Goal: Task Accomplishment & Management: Complete application form

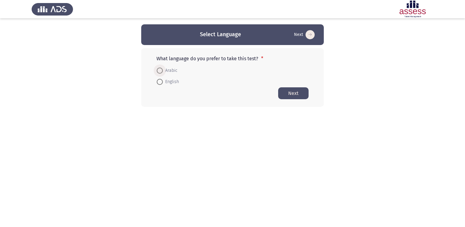
click at [169, 72] on span "Arabic" at bounding box center [170, 70] width 15 height 7
click at [163, 72] on input "Arabic" at bounding box center [160, 70] width 6 height 6
radio input "true"
click at [292, 94] on button "Next" at bounding box center [293, 93] width 30 height 12
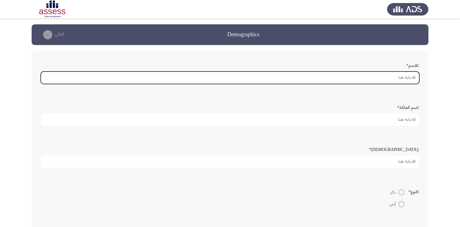
click at [399, 76] on input ":الاسم *" at bounding box center [230, 77] width 378 height 12
type input "A"
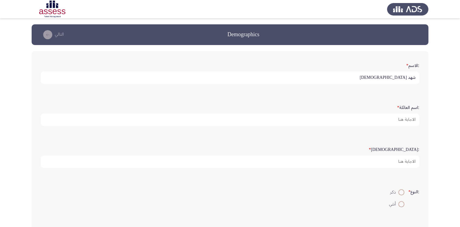
type input "شهد [DEMOGRAPHIC_DATA]"
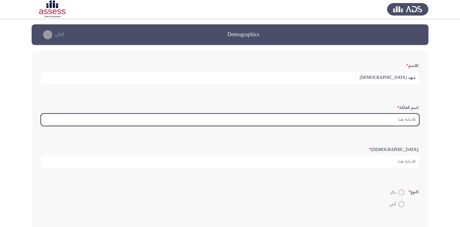
click at [403, 121] on input ":اسم العائلة *" at bounding box center [230, 119] width 378 height 12
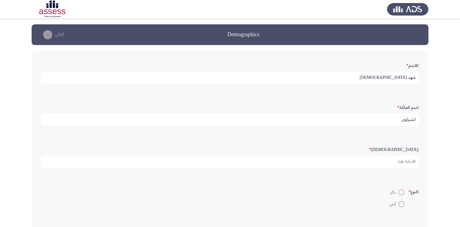
click at [416, 118] on input "لشبراوي" at bounding box center [230, 119] width 378 height 12
type input "لشبراوي"
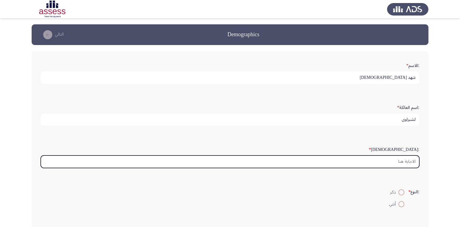
click at [412, 161] on input ":السن *" at bounding box center [230, 161] width 378 height 12
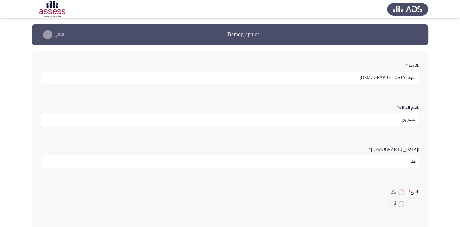
type input "22"
click at [399, 205] on span at bounding box center [401, 204] width 6 height 6
click at [399, 205] on input "أنثي" at bounding box center [401, 204] width 6 height 6
radio input "true"
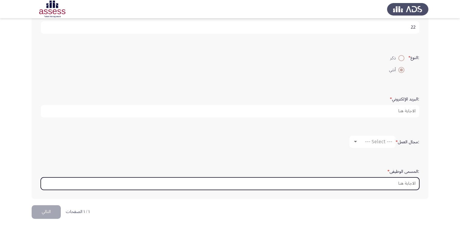
click at [405, 182] on input ":المسمى الوظيفى *" at bounding box center [230, 183] width 378 height 12
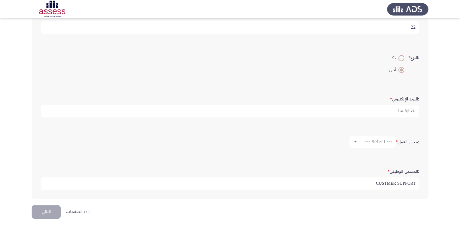
type input "CUSTMER SUPPORT"
click at [354, 141] on div at bounding box center [355, 142] width 3 height 2
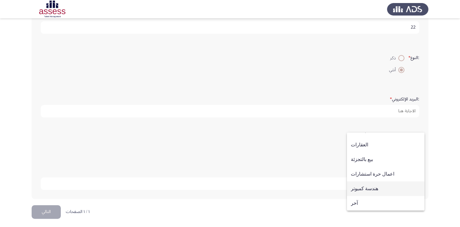
scroll to position [0, 0]
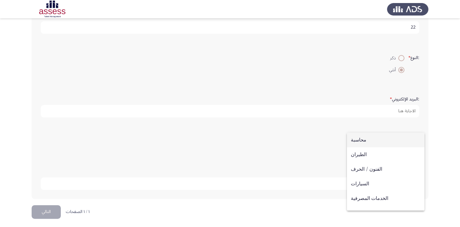
click at [363, 140] on span "محاسبة" at bounding box center [386, 140] width 70 height 15
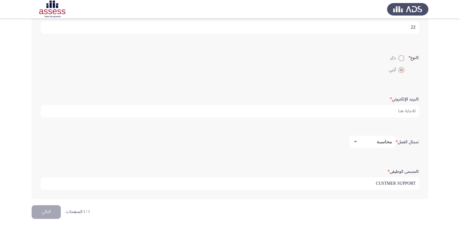
click at [36, 211] on button "التالي" at bounding box center [46, 212] width 29 height 14
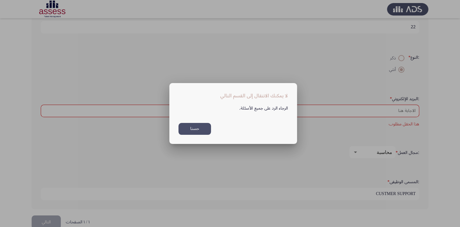
click at [195, 125] on button "حسنا" at bounding box center [194, 129] width 33 height 12
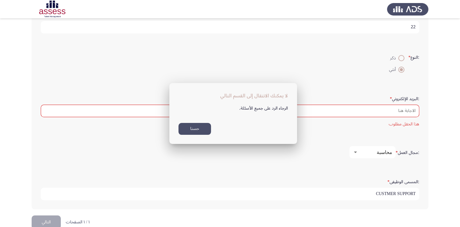
scroll to position [134, 0]
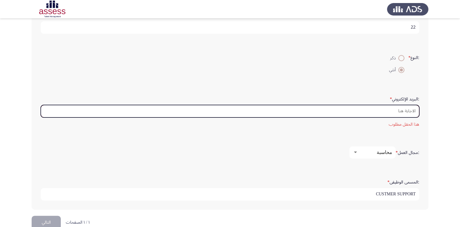
click at [381, 105] on input ":البريد الإلكتروني *" at bounding box center [230, 111] width 378 height 12
type input "S"
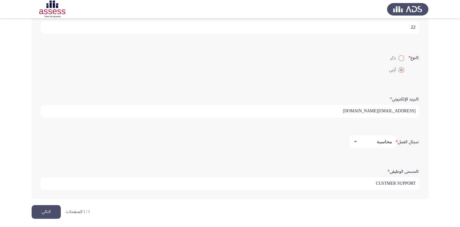
type input "[EMAIL_ADDRESS][DOMAIN_NAME]"
click at [41, 206] on button "التالي" at bounding box center [46, 212] width 29 height 14
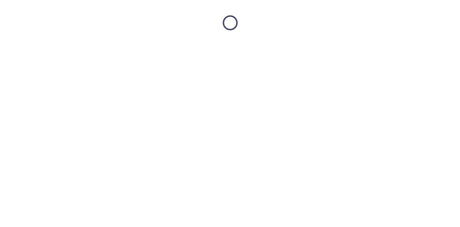
scroll to position [0, 0]
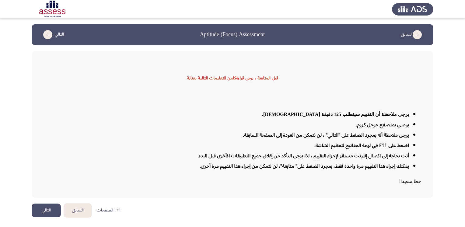
click at [40, 206] on button "التالي" at bounding box center [46, 210] width 29 height 14
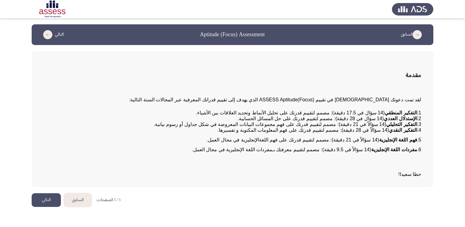
click at [48, 203] on button "التالي" at bounding box center [46, 200] width 29 height 14
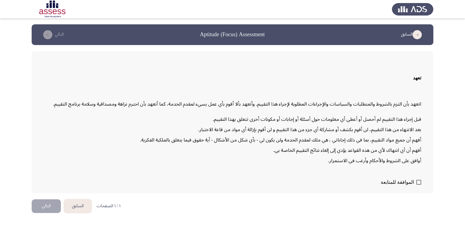
click at [419, 180] on span at bounding box center [418, 182] width 5 height 5
click at [418, 185] on input "الموافقة للمتابعة" at bounding box center [418, 185] width 0 height 0
checkbox input "true"
click at [43, 200] on button "التالي" at bounding box center [46, 206] width 29 height 14
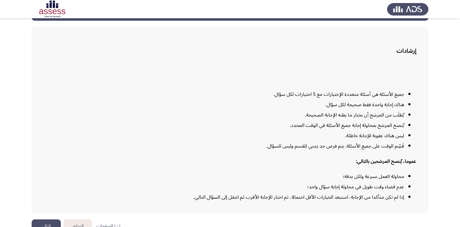
scroll to position [34, 0]
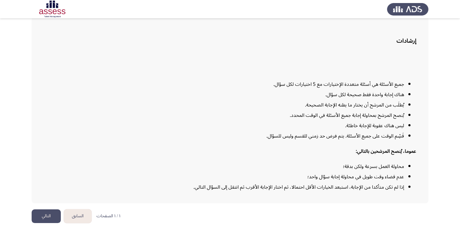
click at [39, 214] on button "التالي" at bounding box center [46, 216] width 29 height 14
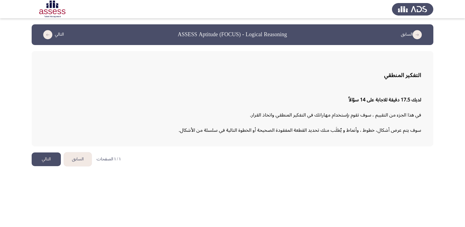
click at [41, 157] on button "التالي" at bounding box center [46, 159] width 29 height 14
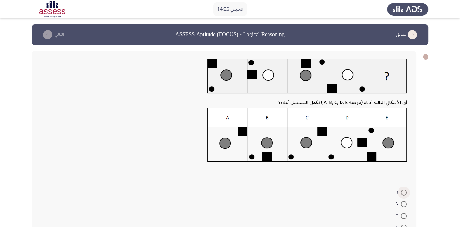
click at [402, 192] on span at bounding box center [404, 192] width 6 height 6
click at [402, 192] on input "B" at bounding box center [404, 192] width 6 height 6
radio input "true"
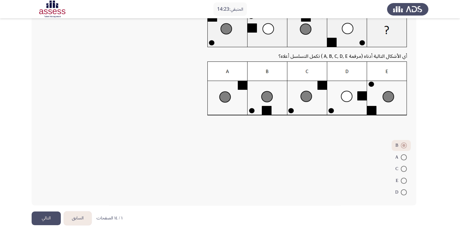
scroll to position [54, 0]
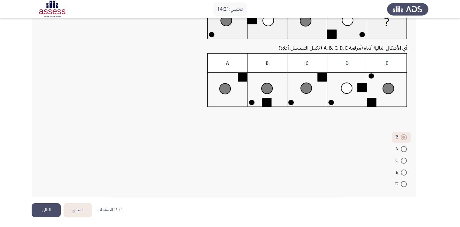
click at [53, 205] on button "التالي" at bounding box center [46, 210] width 29 height 14
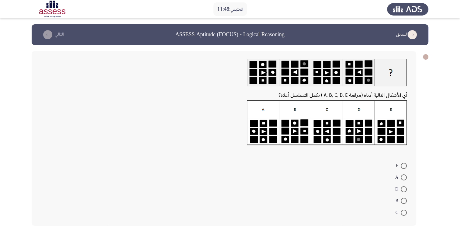
click at [268, 111] on img at bounding box center [327, 122] width 160 height 45
click at [404, 174] on span at bounding box center [404, 177] width 6 height 6
click at [404, 174] on input "A" at bounding box center [404, 177] width 6 height 6
radio input "true"
click at [404, 198] on span at bounding box center [404, 200] width 6 height 6
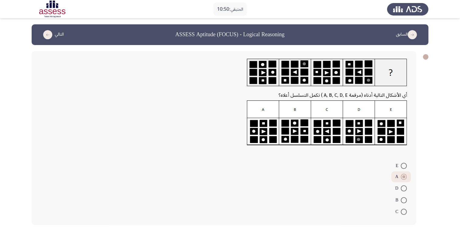
click at [404, 198] on input "B" at bounding box center [404, 200] width 6 height 6
radio input "true"
click at [403, 177] on span at bounding box center [404, 177] width 6 height 6
click at [403, 177] on input "A" at bounding box center [404, 177] width 6 height 6
radio input "true"
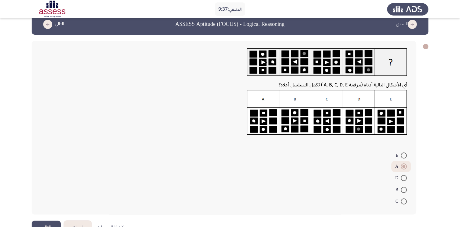
scroll to position [28, 0]
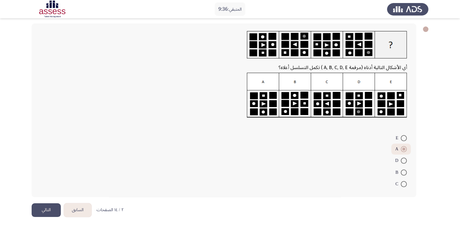
click at [48, 204] on button "التالي" at bounding box center [46, 210] width 29 height 14
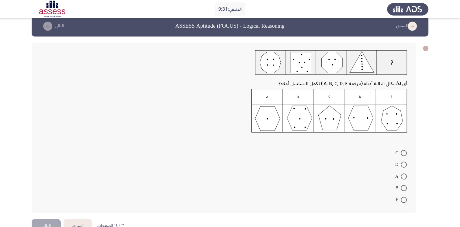
scroll to position [0, 0]
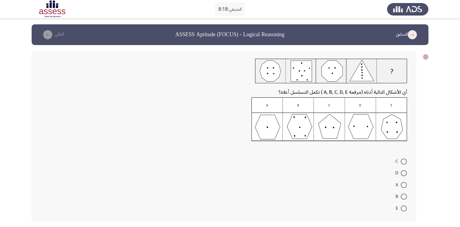
click at [401, 158] on span at bounding box center [404, 161] width 6 height 6
click at [401, 158] on input "C" at bounding box center [404, 161] width 6 height 6
radio input "true"
click at [406, 172] on span at bounding box center [404, 172] width 6 height 6
click at [406, 172] on input "D" at bounding box center [404, 172] width 6 height 6
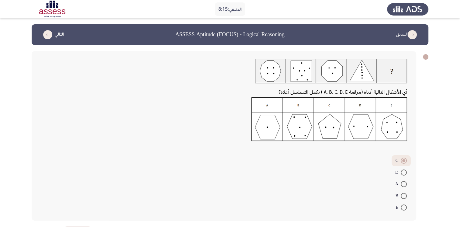
radio input "true"
click at [403, 159] on span at bounding box center [404, 161] width 6 height 6
click at [403, 159] on input "C" at bounding box center [404, 161] width 6 height 6
radio input "true"
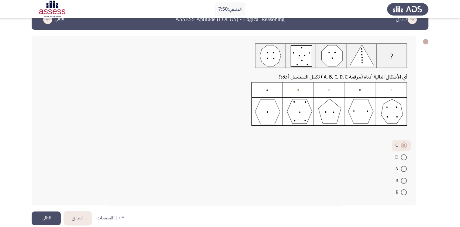
scroll to position [23, 0]
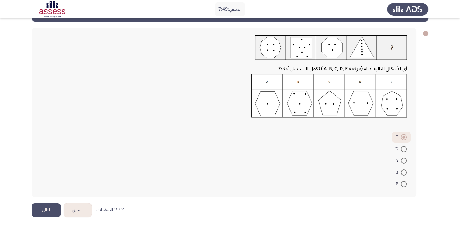
click at [49, 210] on button "التالي" at bounding box center [46, 210] width 29 height 14
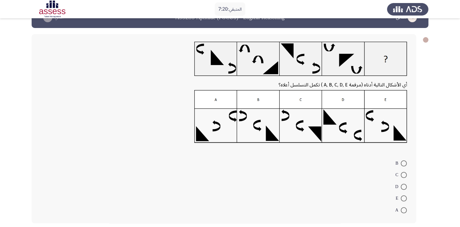
scroll to position [0, 0]
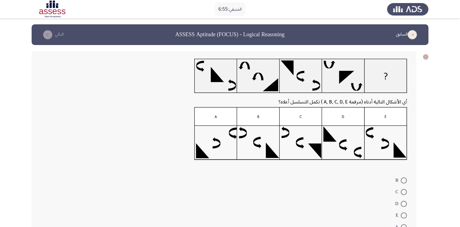
click at [404, 216] on span at bounding box center [404, 215] width 6 height 6
click at [404, 216] on input "E" at bounding box center [404, 215] width 6 height 6
radio input "true"
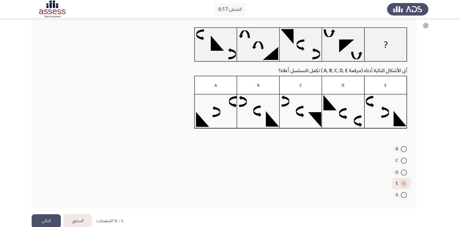
scroll to position [42, 0]
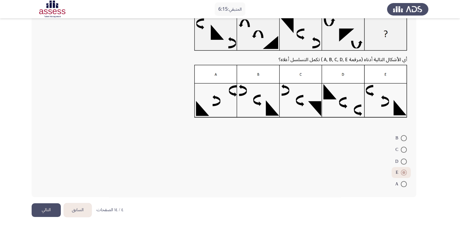
click at [46, 207] on button "التالي" at bounding box center [46, 210] width 29 height 14
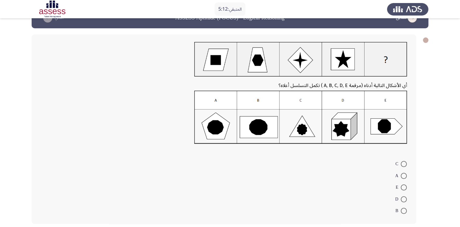
scroll to position [0, 0]
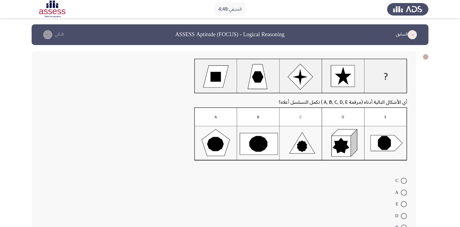
click at [404, 190] on span at bounding box center [404, 192] width 6 height 6
click at [404, 190] on input "A" at bounding box center [404, 192] width 6 height 6
radio input "true"
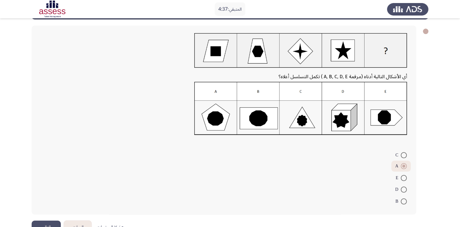
scroll to position [43, 0]
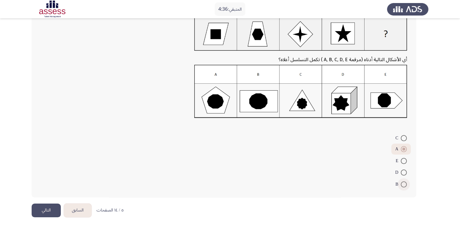
click at [405, 184] on span at bounding box center [404, 184] width 6 height 6
click at [405, 184] on input "B" at bounding box center [404, 184] width 6 height 6
radio input "true"
click at [51, 209] on button "التالي" at bounding box center [46, 210] width 29 height 14
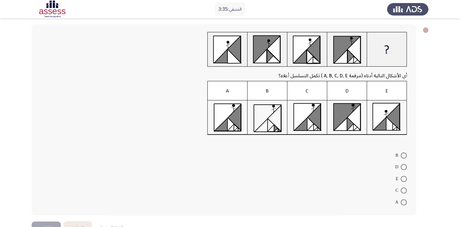
scroll to position [45, 0]
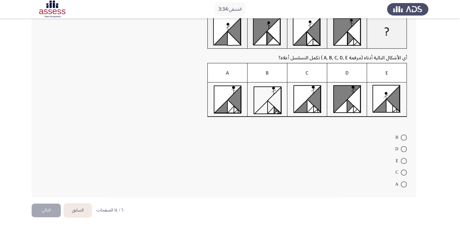
click at [406, 183] on span at bounding box center [404, 184] width 6 height 6
click at [406, 183] on input "A" at bounding box center [404, 184] width 6 height 6
radio input "true"
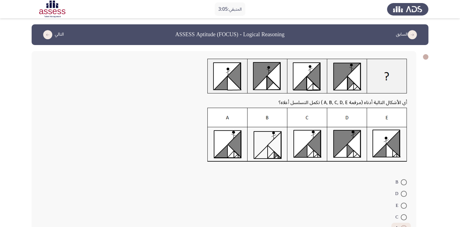
scroll to position [44, 0]
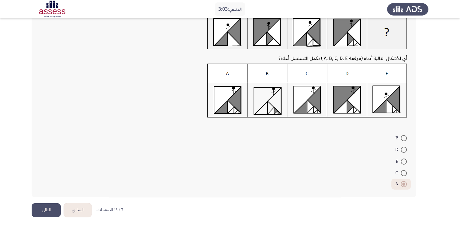
click at [48, 211] on button "التالي" at bounding box center [46, 210] width 29 height 14
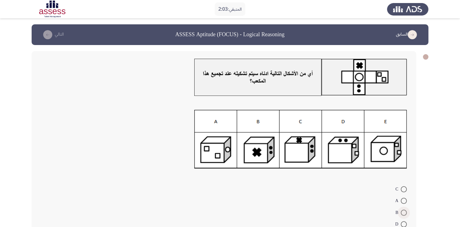
click at [402, 213] on span at bounding box center [404, 212] width 6 height 6
click at [402, 213] on input "B" at bounding box center [404, 212] width 6 height 6
radio input "true"
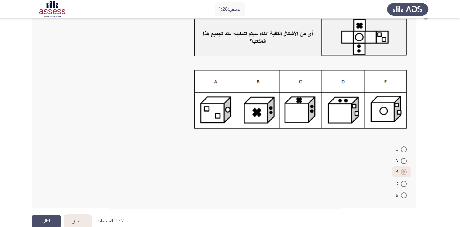
scroll to position [51, 0]
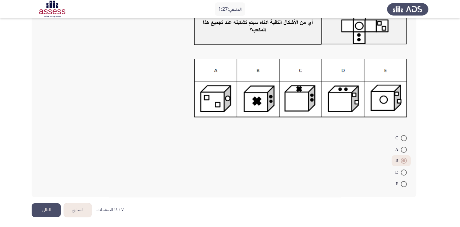
click at [46, 210] on button "التالي" at bounding box center [46, 210] width 29 height 14
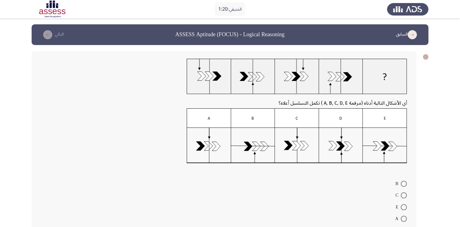
scroll to position [46, 0]
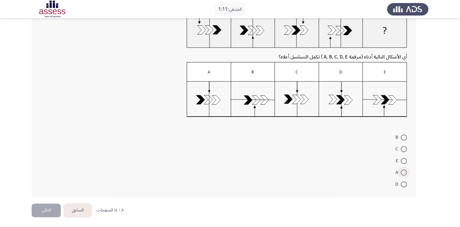
click at [405, 171] on span at bounding box center [404, 172] width 6 height 6
click at [405, 171] on input "A" at bounding box center [404, 172] width 6 height 6
radio input "true"
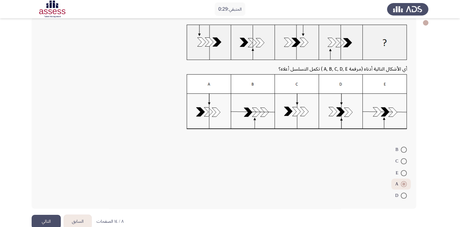
scroll to position [46, 0]
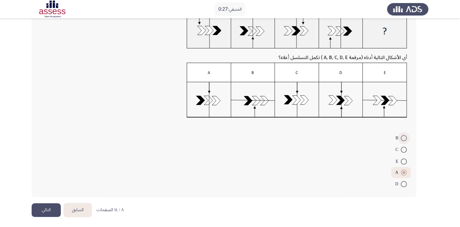
click at [404, 138] on span at bounding box center [404, 138] width 6 height 6
click at [404, 138] on input "B" at bounding box center [404, 138] width 6 height 6
radio input "true"
click at [401, 150] on span at bounding box center [404, 149] width 6 height 6
click at [401, 150] on input "C" at bounding box center [404, 149] width 6 height 6
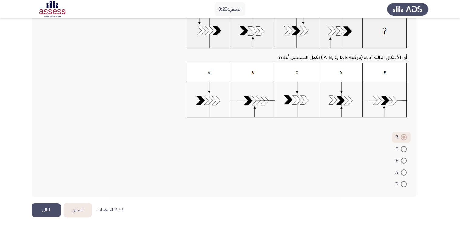
radio input "true"
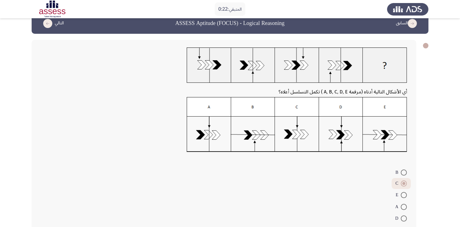
scroll to position [0, 0]
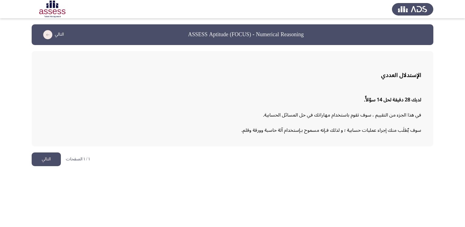
click at [51, 155] on button "التالي" at bounding box center [46, 159] width 29 height 14
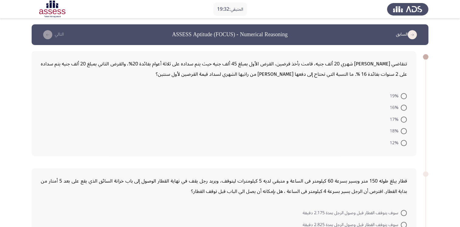
click at [402, 96] on span at bounding box center [404, 96] width 6 height 6
click at [402, 96] on input "19%" at bounding box center [404, 96] width 6 height 6
radio input "true"
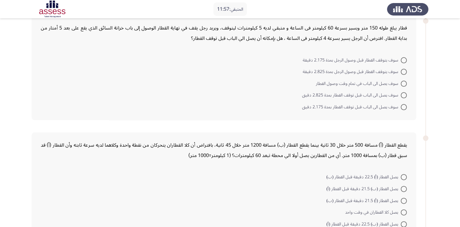
click at [402, 57] on span at bounding box center [404, 60] width 6 height 6
click at [402, 57] on input "سوف يتوقف القطار قبل وصول الرجل بمدة 2.175 دقيقة" at bounding box center [404, 60] width 6 height 6
radio input "true"
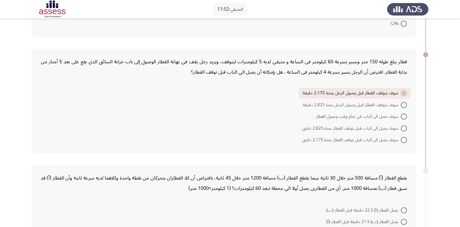
scroll to position [270, 0]
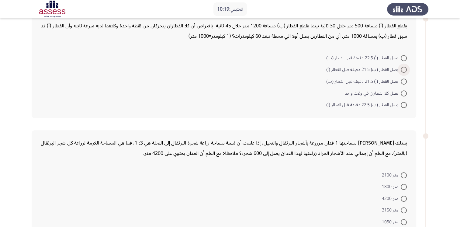
click at [402, 68] on span at bounding box center [404, 70] width 6 height 6
click at [402, 68] on input "يصل القطار (ب) 21.5 دقيقة قبل القطار (أ)" at bounding box center [404, 70] width 6 height 6
radio input "true"
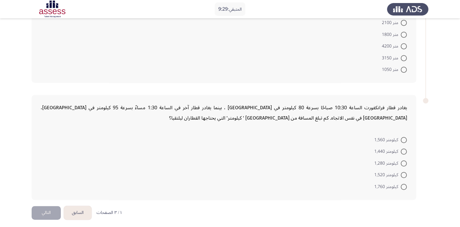
scroll to position [270, 0]
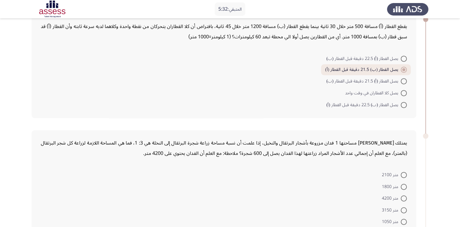
click at [404, 172] on span at bounding box center [404, 175] width 6 height 6
click at [404, 172] on input "متر 2100" at bounding box center [404, 175] width 6 height 6
radio input "true"
click at [400, 194] on span "متر 4200" at bounding box center [391, 197] width 19 height 7
click at [401, 195] on input "متر 4200" at bounding box center [404, 198] width 6 height 6
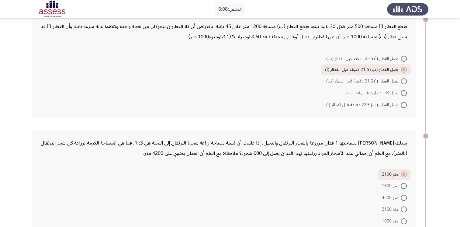
radio input "true"
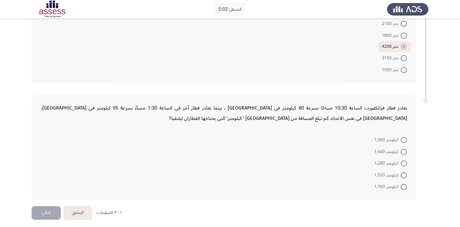
scroll to position [269, 0]
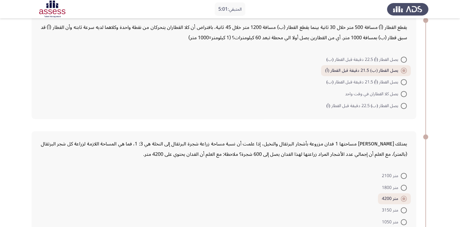
click at [402, 207] on span at bounding box center [404, 210] width 6 height 6
click at [402, 207] on input "متر 3150" at bounding box center [404, 210] width 6 height 6
radio input "true"
click at [403, 176] on span at bounding box center [404, 176] width 6 height 6
click at [403, 176] on input "متر 2100" at bounding box center [404, 176] width 6 height 6
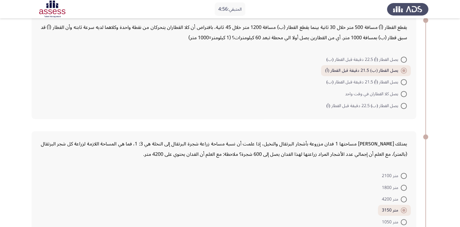
radio input "true"
click at [381, 33] on div "يقطع القطار (أ) مسافة 500 متر خلال 30 ثانية بينما يقطع القطار (ب) مسافة 1200 مت…" at bounding box center [224, 67] width 385 height 104
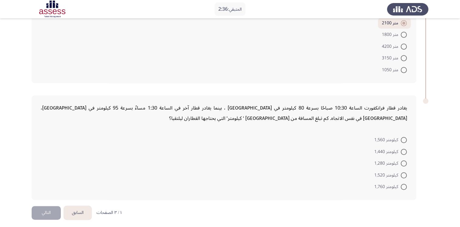
click at [401, 55] on span at bounding box center [404, 58] width 6 height 6
click at [401, 55] on input "متر 3150" at bounding box center [404, 58] width 6 height 6
radio input "true"
drag, startPoint x: 404, startPoint y: 173, endPoint x: 381, endPoint y: 175, distance: 23.5
click at [404, 173] on span at bounding box center [404, 175] width 6 height 6
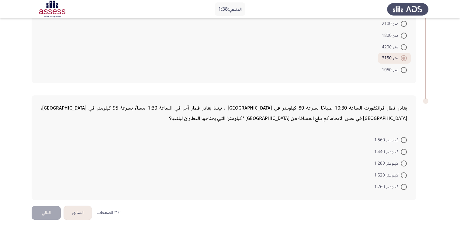
click at [404, 173] on input "كيلومتر 1,520" at bounding box center [404, 175] width 6 height 6
radio input "true"
click at [52, 212] on button "التالي" at bounding box center [46, 213] width 29 height 14
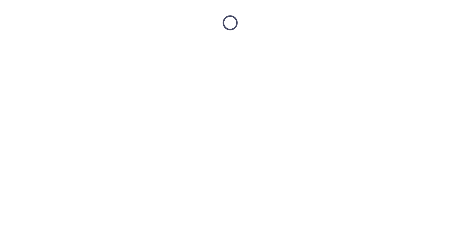
scroll to position [0, 0]
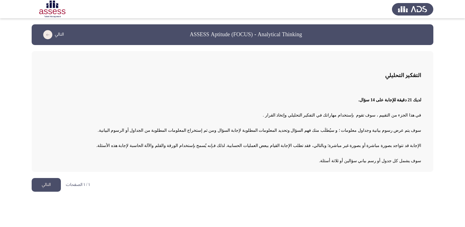
click at [47, 185] on button "التالي" at bounding box center [46, 185] width 29 height 14
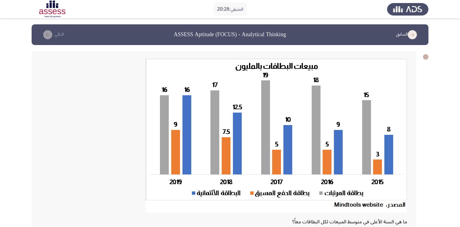
scroll to position [106, 0]
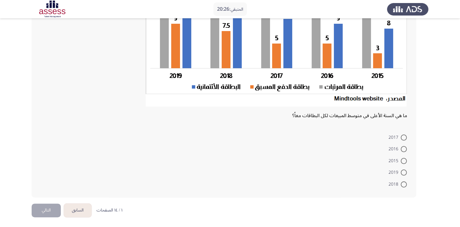
click at [81, 209] on button "السابق" at bounding box center [78, 210] width 28 height 14
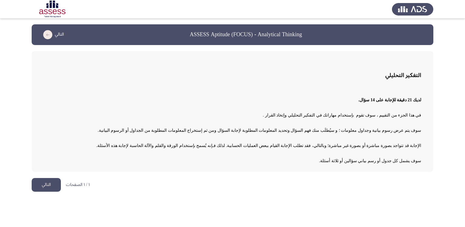
click at [50, 186] on button "التالي" at bounding box center [46, 185] width 29 height 14
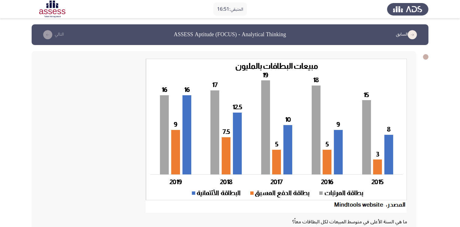
scroll to position [106, 0]
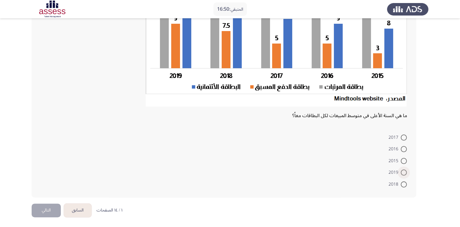
drag, startPoint x: 401, startPoint y: 172, endPoint x: 7, endPoint y: 174, distance: 394.0
click at [400, 171] on label "2019" at bounding box center [398, 172] width 18 height 7
click at [401, 171] on input "2019" at bounding box center [404, 172] width 6 height 6
radio input "true"
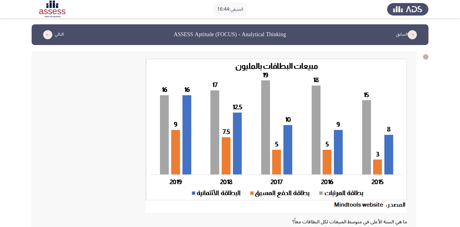
scroll to position [105, 0]
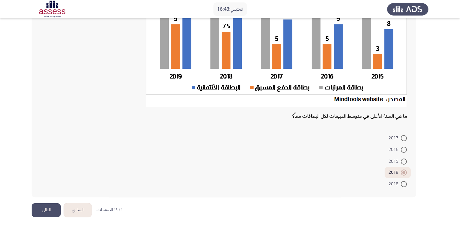
click at [54, 209] on button "التالي" at bounding box center [46, 210] width 29 height 14
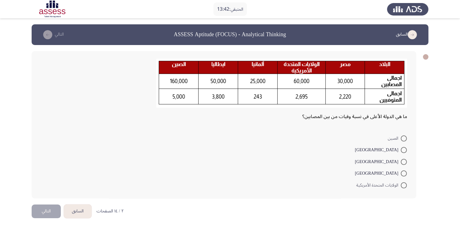
click at [405, 160] on span at bounding box center [404, 162] width 6 height 6
click at [405, 160] on input "[GEOGRAPHIC_DATA]" at bounding box center [404, 162] width 6 height 6
radio input "true"
click at [48, 209] on button "التالي" at bounding box center [46, 210] width 29 height 14
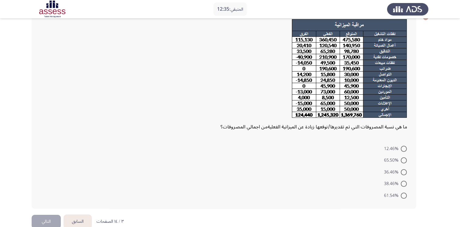
scroll to position [51, 0]
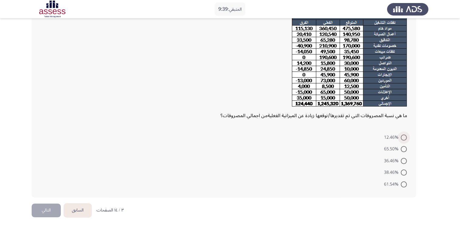
click at [396, 134] on span "12.46%" at bounding box center [392, 137] width 17 height 7
click at [401, 134] on input "12.46%" at bounding box center [404, 137] width 6 height 6
radio input "true"
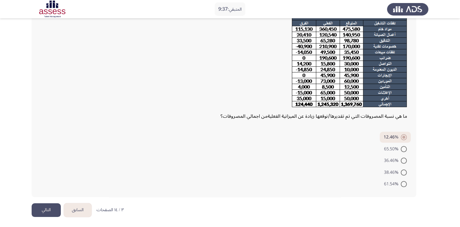
click at [39, 212] on button "التالي" at bounding box center [46, 210] width 29 height 14
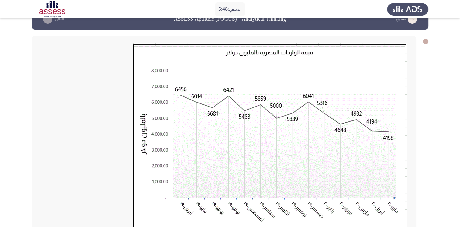
scroll to position [168, 0]
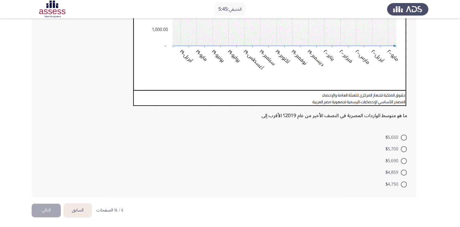
click at [402, 158] on span at bounding box center [404, 161] width 6 height 6
click at [402, 158] on input "$5,690" at bounding box center [404, 161] width 6 height 6
radio input "true"
click at [46, 204] on button "التالي" at bounding box center [46, 210] width 29 height 14
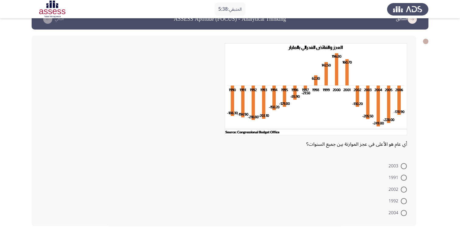
scroll to position [0, 0]
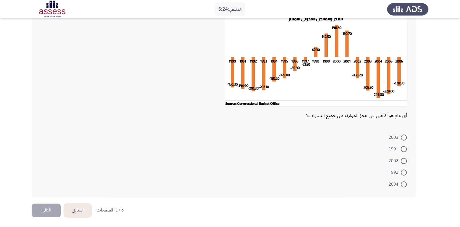
click at [401, 183] on span at bounding box center [404, 184] width 6 height 6
click at [401, 183] on input "2004" at bounding box center [404, 184] width 6 height 6
radio input "true"
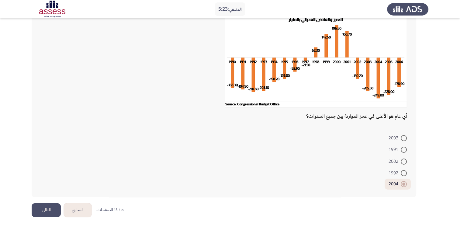
click at [49, 210] on button "التالي" at bounding box center [46, 210] width 29 height 14
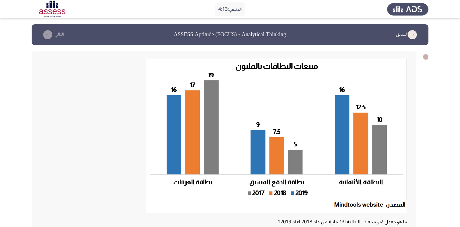
scroll to position [106, 0]
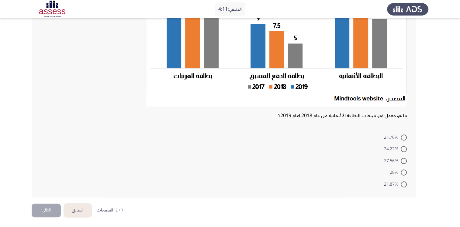
click at [406, 138] on span at bounding box center [404, 137] width 6 height 6
click at [406, 138] on input "21.76%" at bounding box center [404, 137] width 6 height 6
radio input "true"
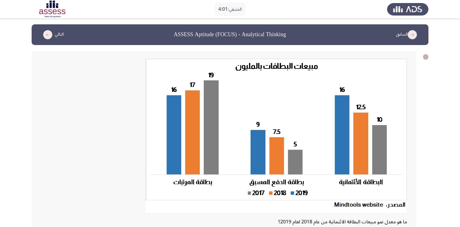
scroll to position [105, 0]
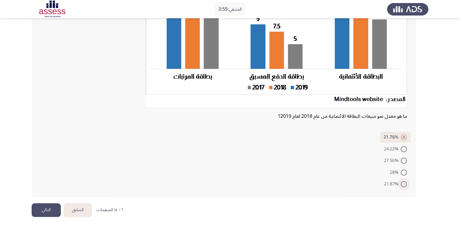
drag, startPoint x: 405, startPoint y: 187, endPoint x: 391, endPoint y: 192, distance: 15.1
click at [404, 186] on label "21.87%" at bounding box center [395, 183] width 23 height 7
click at [404, 186] on input "21.87%" at bounding box center [404, 184] width 6 height 6
radio input "true"
click at [48, 204] on button "التالي" at bounding box center [46, 210] width 29 height 14
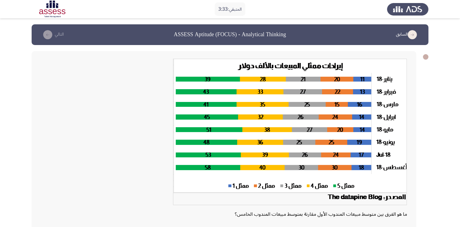
scroll to position [98, 0]
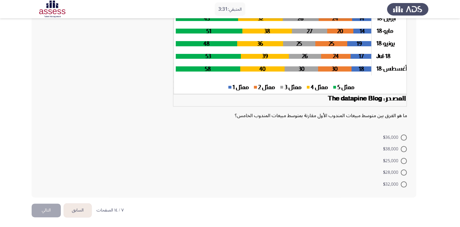
drag, startPoint x: 406, startPoint y: 171, endPoint x: 403, endPoint y: 169, distance: 4.4
click at [404, 170] on span at bounding box center [404, 172] width 6 height 6
click at [404, 170] on input "$28,000" at bounding box center [404, 172] width 6 height 6
radio input "true"
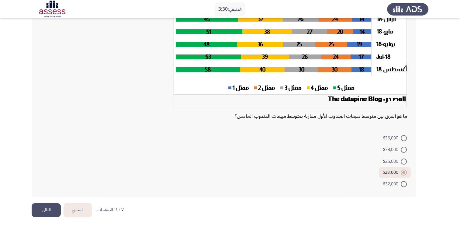
click at [49, 206] on button "التالي" at bounding box center [46, 210] width 29 height 14
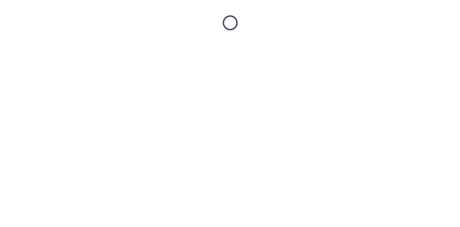
scroll to position [0, 0]
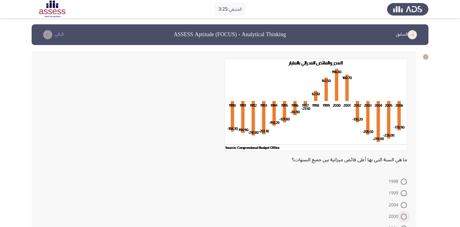
click at [401, 216] on span at bounding box center [404, 216] width 6 height 6
click at [401, 216] on input "2000" at bounding box center [404, 216] width 6 height 6
radio input "true"
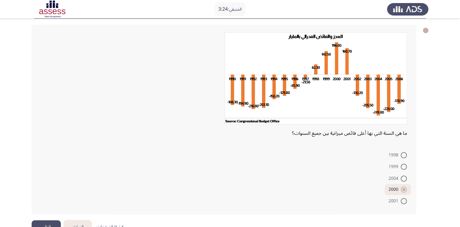
scroll to position [43, 0]
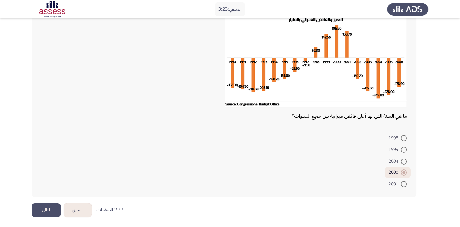
click at [36, 207] on button "التالي" at bounding box center [46, 210] width 29 height 14
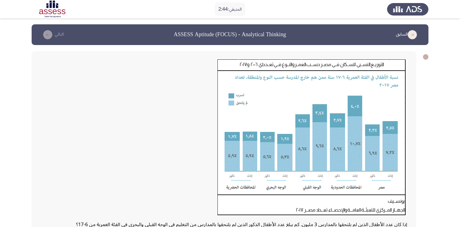
scroll to position [109, 0]
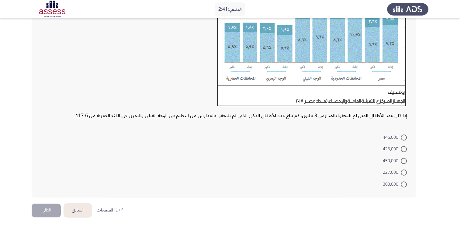
click at [401, 171] on span at bounding box center [404, 172] width 6 height 6
click at [401, 171] on input "227,000" at bounding box center [404, 172] width 6 height 6
radio input "true"
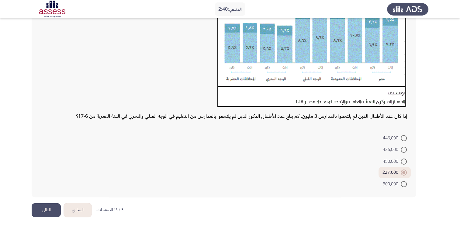
click at [43, 209] on button "التالي" at bounding box center [46, 210] width 29 height 14
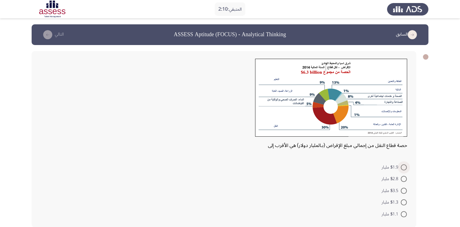
click at [400, 166] on span "$1.9 مليار" at bounding box center [391, 167] width 19 height 7
click at [401, 166] on input "$1.9 مليار" at bounding box center [404, 167] width 6 height 6
radio input "true"
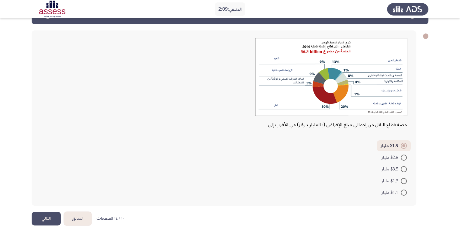
scroll to position [29, 0]
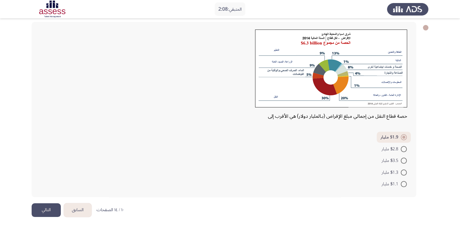
click at [46, 212] on button "التالي" at bounding box center [46, 210] width 29 height 14
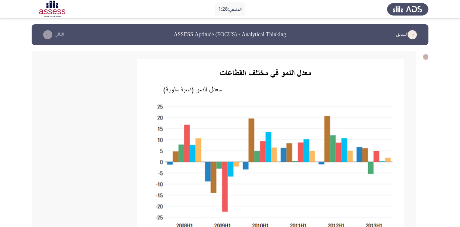
scroll to position [152, 0]
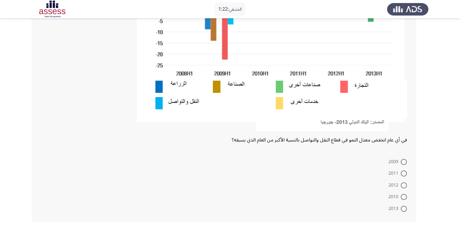
click at [402, 159] on span at bounding box center [404, 162] width 6 height 6
click at [402, 159] on input "2009" at bounding box center [404, 162] width 6 height 6
radio input "true"
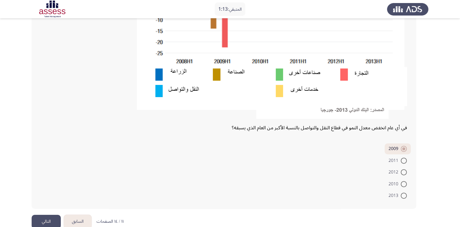
scroll to position [176, 0]
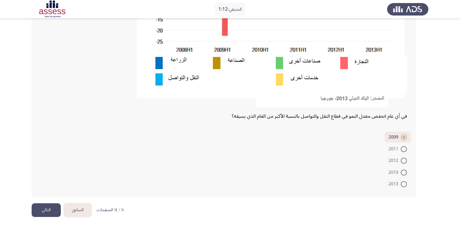
click at [41, 207] on button "التالي" at bounding box center [46, 210] width 29 height 14
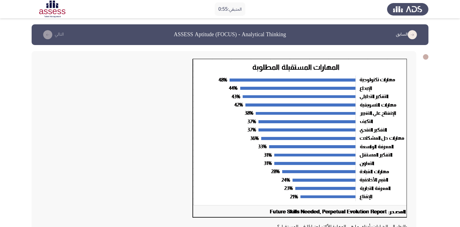
scroll to position [111, 0]
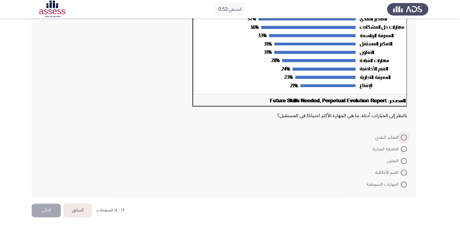
click at [399, 135] on span "التفكير النقدي" at bounding box center [388, 137] width 26 height 7
click at [401, 135] on input "التفكير النقدي" at bounding box center [404, 137] width 6 height 6
radio input "true"
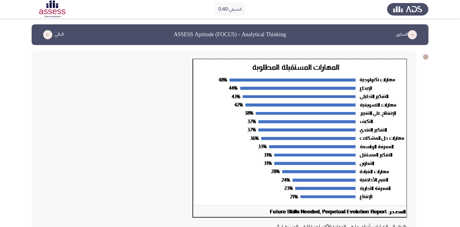
scroll to position [110, 0]
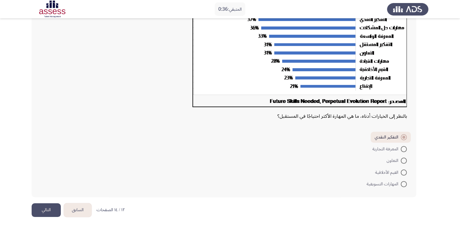
click at [405, 184] on span at bounding box center [404, 184] width 6 height 6
click at [405, 184] on input "المهارات التسويقية" at bounding box center [404, 184] width 6 height 6
radio input "true"
click at [37, 212] on button "التالي" at bounding box center [46, 210] width 29 height 14
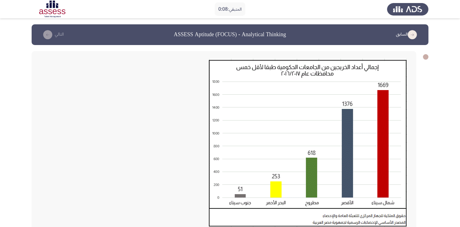
scroll to position [131, 0]
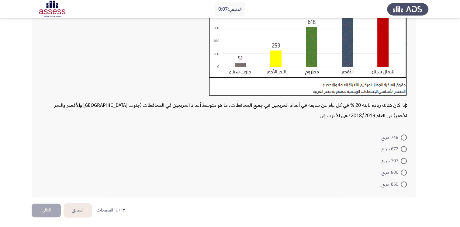
click at [401, 170] on span at bounding box center [404, 172] width 6 height 6
click at [401, 170] on input "806 خريج" at bounding box center [404, 172] width 6 height 6
radio input "true"
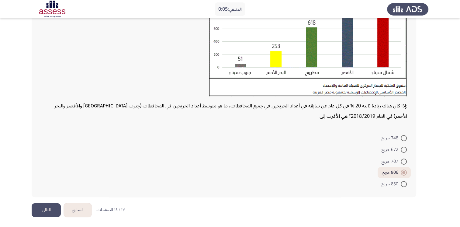
click at [51, 209] on button "التالي" at bounding box center [46, 210] width 29 height 14
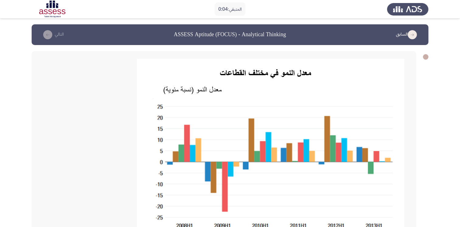
scroll to position [152, 0]
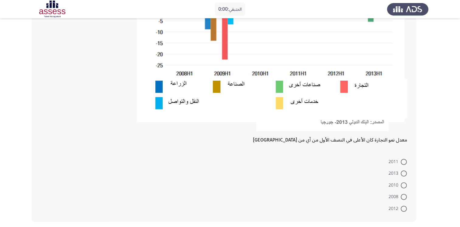
click at [399, 156] on mat-radio-button "2011" at bounding box center [398, 161] width 26 height 12
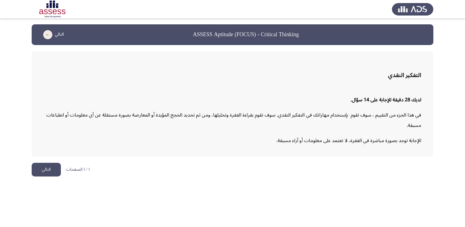
click at [56, 164] on button "التالي" at bounding box center [46, 170] width 29 height 14
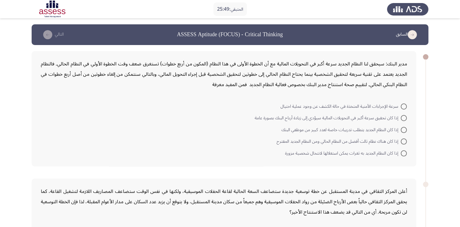
click at [402, 105] on span at bounding box center [404, 106] width 6 height 6
click at [402, 105] on input "سرعة الإجراءات الأمنية المتخذة في حالة الكشف عن وجود عملية احتيال" at bounding box center [404, 106] width 6 height 6
radio input "true"
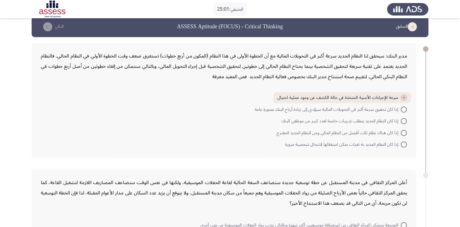
scroll to position [160, 0]
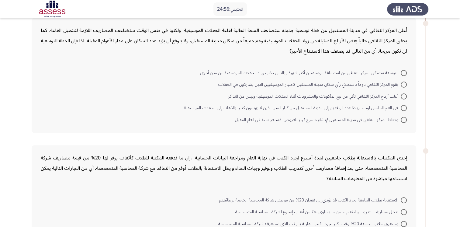
drag, startPoint x: 219, startPoint y: 39, endPoint x: 231, endPoint y: 39, distance: 12.5
click at [231, 39] on div "أعلن المركز الثقافي في مدينة المستقبل عن خطة توسعية جديدة ستضاعف السعة الحالية …" at bounding box center [224, 40] width 366 height 31
click at [401, 74] on span at bounding box center [404, 73] width 6 height 6
click at [401, 74] on input "التوسعة ستمكن المركز الثقافي من استضافة موسيقيين أكثر شهرة وبالتالي جذب رواد ال…" at bounding box center [404, 73] width 6 height 6
radio input "true"
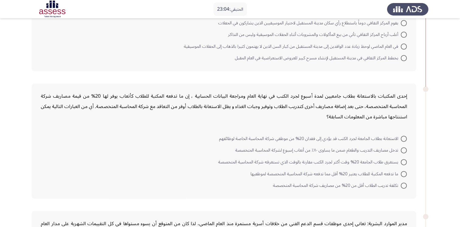
scroll to position [233, 0]
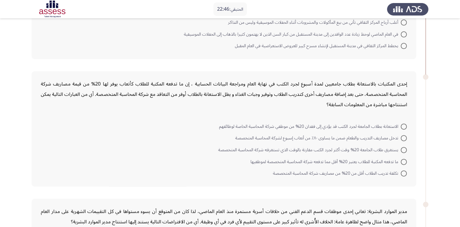
click at [404, 160] on span at bounding box center [404, 162] width 6 height 6
click at [404, 160] on input "ما تدفعه المكتبة للطلاب يعتبر 20% أقل مما تدفعه شركة المحاسبة المتخصصة لموظفيها" at bounding box center [404, 162] width 6 height 6
radio input "true"
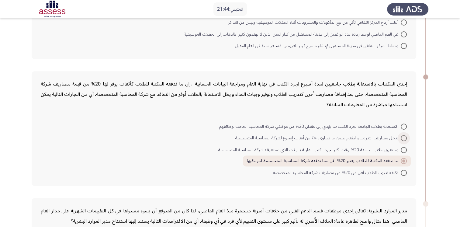
click at [404, 138] on span at bounding box center [404, 138] width 6 height 6
click at [404, 138] on input "تدخل مصاريف التدريب والطعام ضمن ما يساوى ٨٠٪ من أتعاب إسبوع لشركة المحاسبة المت…" at bounding box center [404, 138] width 6 height 6
radio input "true"
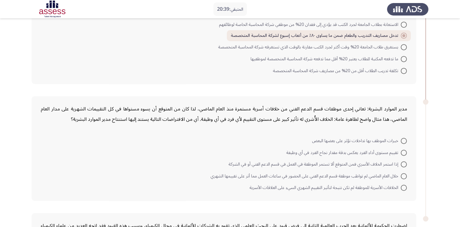
scroll to position [347, 0]
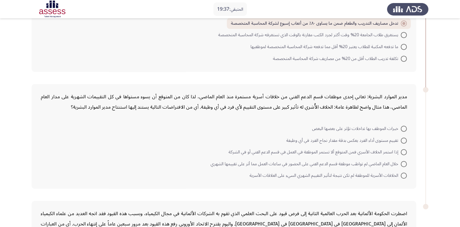
click at [401, 161] on span at bounding box center [404, 164] width 6 height 6
click at [401, 161] on input "خلال العام الماضي لم تواظب موظفة قسم الدعم الفني على الحضور في ساعات العمل مما …" at bounding box center [404, 164] width 6 height 6
radio input "true"
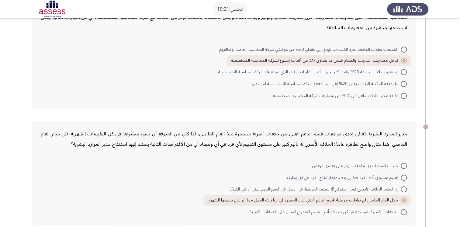
scroll to position [462, 0]
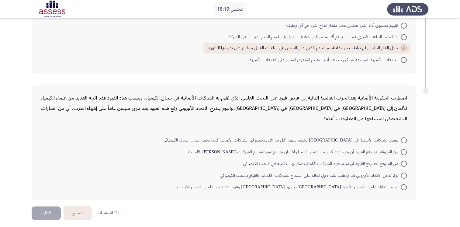
click at [404, 137] on span at bounding box center [404, 140] width 6 height 6
click at [404, 137] on input "بعض الشركات الأجنبية في [GEOGRAPHIC_DATA] تخضع لقيود أقل من التي تخضع لها الشرك…" at bounding box center [404, 140] width 6 height 6
radio input "true"
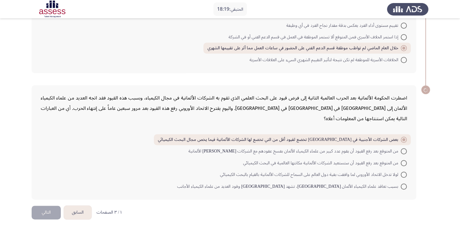
scroll to position [461, 0]
click at [44, 209] on button "التالي" at bounding box center [46, 213] width 29 height 14
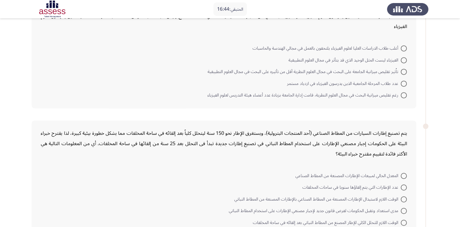
scroll to position [9, 0]
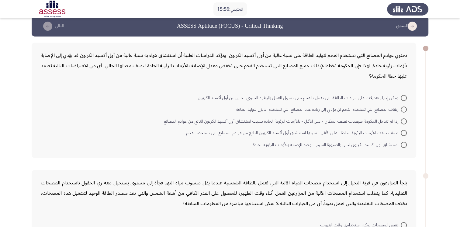
click at [404, 131] on span at bounding box center [404, 133] width 6 height 6
click at [404, 131] on input "نصف حالات الأزمات الرئوية الحادة - على الأقل - سببها استنشاق أول أكسيد الكربون …" at bounding box center [404, 133] width 6 height 6
radio input "true"
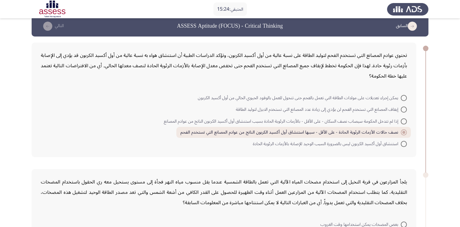
scroll to position [161, 0]
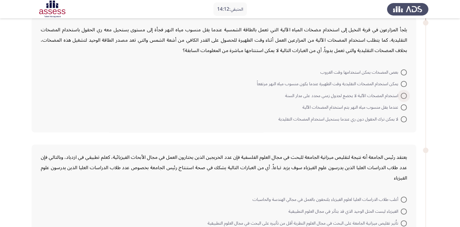
click at [406, 94] on span at bounding box center [404, 96] width 6 height 6
click at [406, 94] on input "استخدام المضخات الآلية لا يخضع لجدول زمني محدد على مدار السنة" at bounding box center [404, 96] width 6 height 6
radio input "true"
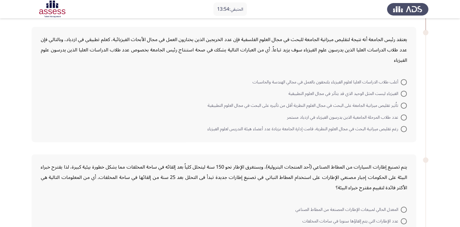
scroll to position [276, 0]
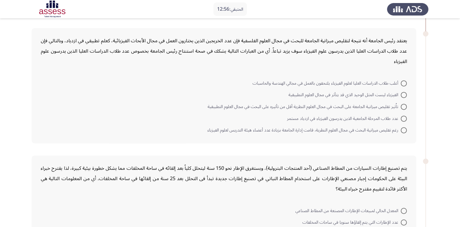
click at [401, 128] on span at bounding box center [404, 130] width 6 height 6
click at [401, 128] on input "رغم تقليص ميزانية البحث في مجال العلوم النظرية، قامت إدارة الجامعة بزيادة عدد أ…" at bounding box center [404, 130] width 6 height 6
radio input "true"
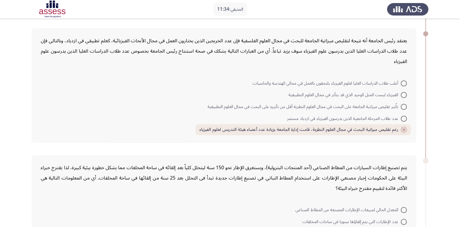
click at [402, 95] on span at bounding box center [404, 95] width 6 height 6
click at [402, 95] on input "الفيزياء ليست المثل الوحيد الذي قد يتأثر في مجال العلوم التطبيقية" at bounding box center [404, 95] width 6 height 6
radio input "true"
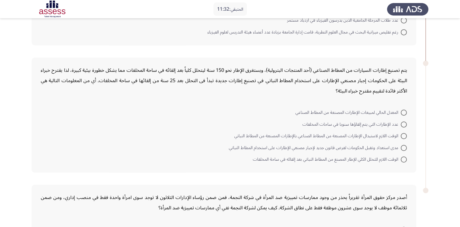
scroll to position [385, 0]
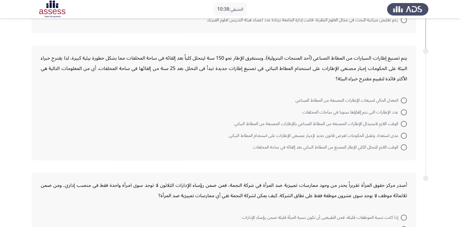
click at [404, 122] on span at bounding box center [404, 124] width 6 height 6
click at [404, 122] on input "الوقت اللازم لاستبدال الإطارات المصنعة من المطاط الصناعي بالإطارات المصنعة من ا…" at bounding box center [404, 124] width 6 height 6
radio input "true"
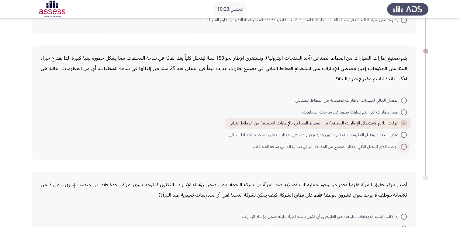
click at [403, 143] on span at bounding box center [404, 146] width 6 height 6
click at [403, 143] on input "الوقت اللازم للتحلل الكلي للإطار المصنع من المطاط النباتي بعد إلقائه في ساحة ال…" at bounding box center [404, 146] width 6 height 6
radio input "true"
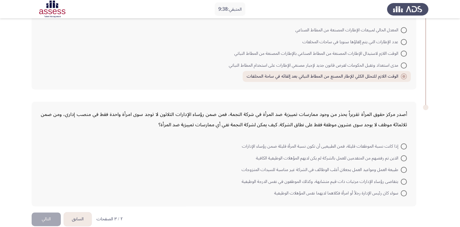
scroll to position [462, 0]
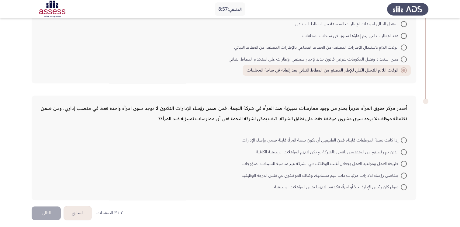
click at [401, 161] on span at bounding box center [404, 164] width 6 height 6
click at [401, 161] on input "طبيعة العمل ومواعيد العمل يجعلان أغلب الوظائف في الشركة غير مناسبة للسيدات المت…" at bounding box center [404, 164] width 6 height 6
radio input "true"
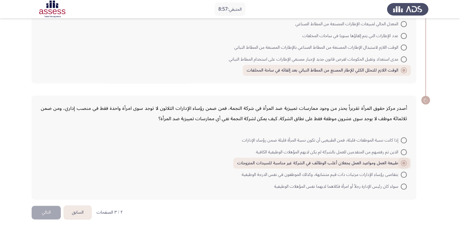
scroll to position [461, 0]
click at [47, 207] on button "التالي" at bounding box center [46, 213] width 29 height 14
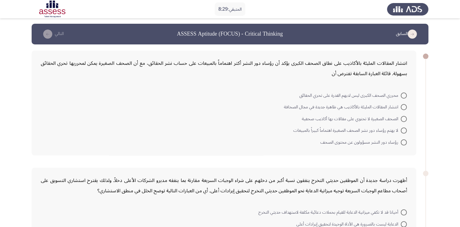
scroll to position [0, 0]
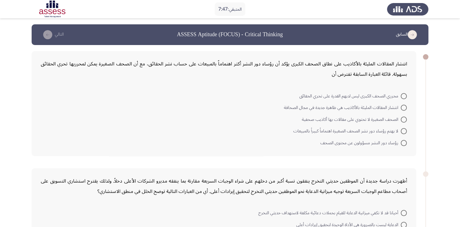
click at [403, 144] on span at bounding box center [404, 143] width 6 height 6
click at [403, 144] on input "رؤساء دور النشر مسؤولون عن محتوى الصحف" at bounding box center [404, 143] width 6 height 6
radio input "true"
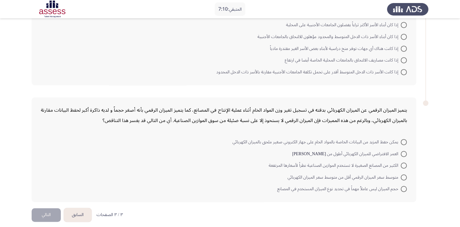
scroll to position [152, 0]
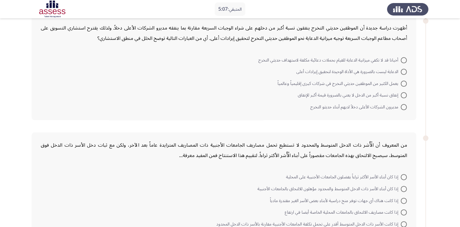
click at [403, 59] on span at bounding box center [404, 60] width 6 height 6
click at [403, 59] on input "أحيانا قد لا تكفي ميزانية الدعاية للقيام بحملات دعائية مكلفة لاستهداف حديثي الت…" at bounding box center [404, 60] width 6 height 6
radio input "true"
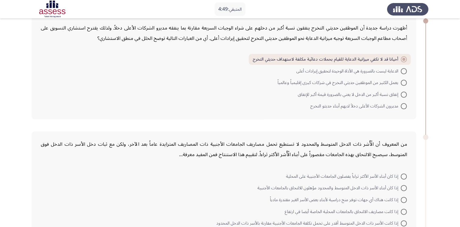
scroll to position [304, 0]
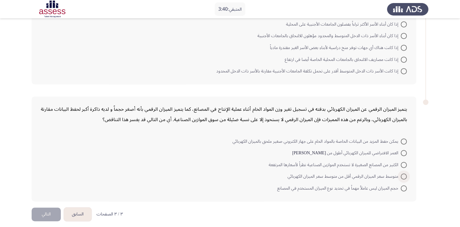
click at [404, 174] on span at bounding box center [404, 176] width 6 height 6
click at [404, 174] on input "متوسط سعر الميزان الرقمي أقل من متوسط سعر الميزان الكهربائي" at bounding box center [404, 176] width 6 height 6
radio input "true"
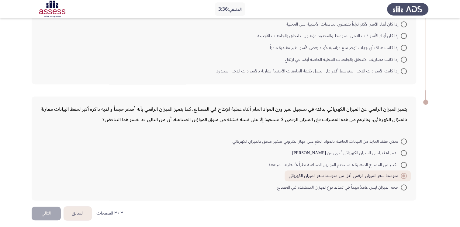
click at [400, 162] on span "الكثير من المصانع الصغيرة لا تستخدم الموازين الصناعية نظراً لأسعارها المرتفعة" at bounding box center [335, 164] width 132 height 7
click at [401, 162] on input "الكثير من المصانع الصغيرة لا تستخدم الموازين الصناعية نظراً لأسعارها المرتفعة" at bounding box center [404, 165] width 6 height 6
radio input "true"
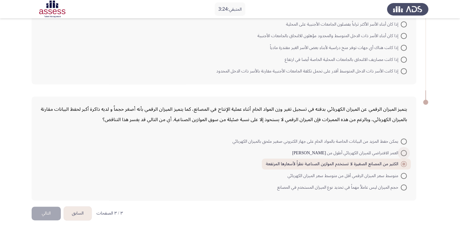
click at [402, 150] on span at bounding box center [404, 153] width 6 height 6
click at [402, 150] on input "العمر الافتراضي للميزان الكهربائي أطول من [PERSON_NAME]" at bounding box center [404, 153] width 6 height 6
radio input "true"
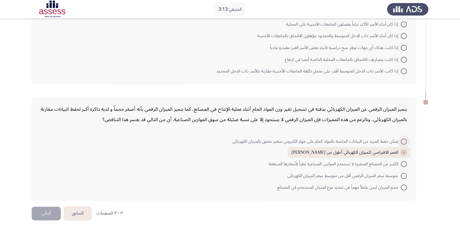
click at [403, 140] on span at bounding box center [404, 141] width 6 height 6
click at [403, 140] on input "يمكن حفظ المزيد من البيانات الخاصة بالمواد الخام على جهاز الكتروني صغير ملحق با…" at bounding box center [404, 141] width 6 height 6
radio input "true"
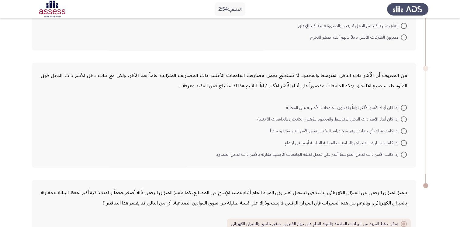
scroll to position [220, 0]
click at [403, 131] on span at bounding box center [404, 132] width 6 height 6
click at [403, 131] on input "إذا كانت هناك أي جهات توفر منح دراسية لأبناء بعض الأسر الغير مقتدرة مادياً" at bounding box center [404, 132] width 6 height 6
radio input "true"
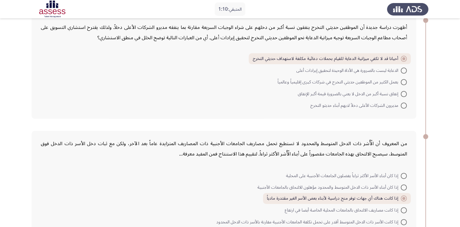
scroll to position [305, 0]
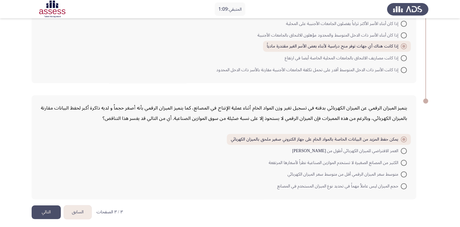
click at [48, 211] on button "التالي" at bounding box center [46, 212] width 29 height 14
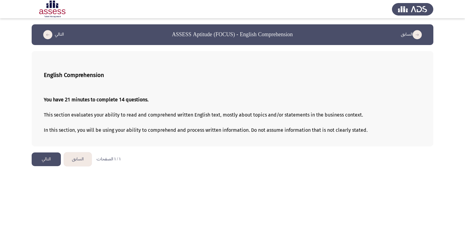
click at [42, 159] on button "التالي" at bounding box center [46, 159] width 29 height 14
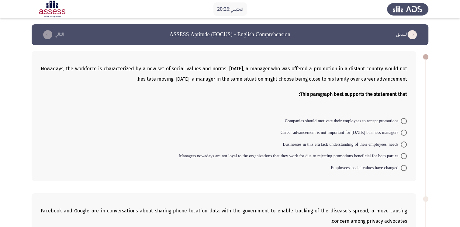
click at [412, 35] on icon "load previous page" at bounding box center [412, 34] width 9 height 9
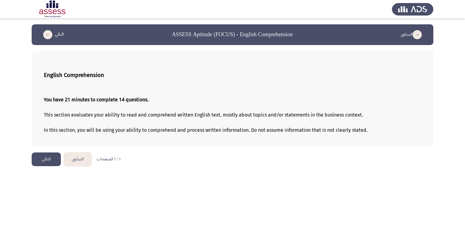
click at [414, 33] on icon "load previous page" at bounding box center [416, 34] width 9 height 9
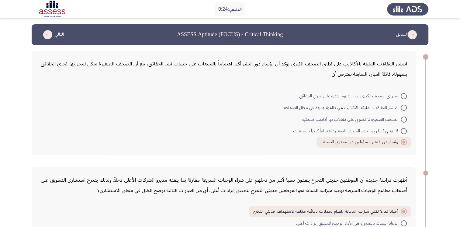
click at [406, 119] on span at bounding box center [404, 119] width 6 height 6
click at [406, 119] on input "الصحف الصغيرة لا تحتوي على مقالات بها أكاذيب صحفية" at bounding box center [404, 119] width 6 height 6
radio input "true"
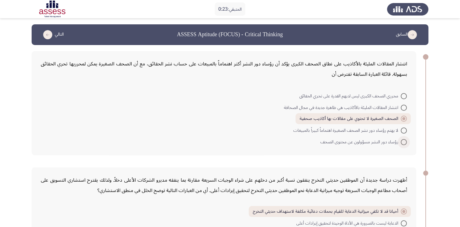
click at [404, 140] on span at bounding box center [404, 142] width 6 height 6
click at [404, 140] on input "رؤساء دور النشر مسؤولون عن محتوى الصحف" at bounding box center [404, 142] width 6 height 6
radio input "true"
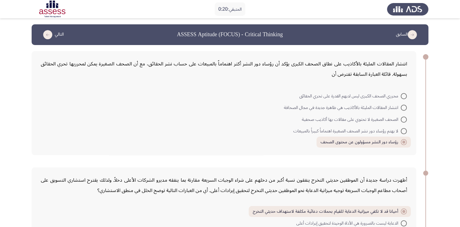
click at [45, 32] on icon "load next page" at bounding box center [47, 34] width 9 height 9
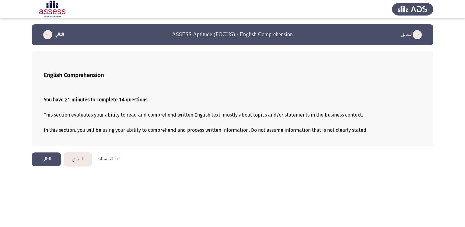
click at [45, 32] on icon "load next page" at bounding box center [47, 34] width 9 height 9
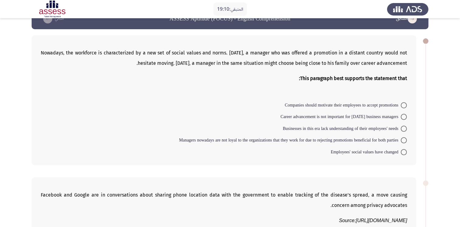
scroll to position [24, 0]
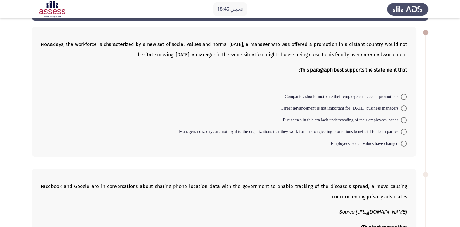
click at [404, 143] on span at bounding box center [404, 143] width 0 height 0
click at [403, 143] on input "Employees' social values have changed" at bounding box center [404, 143] width 6 height 6
radio input "true"
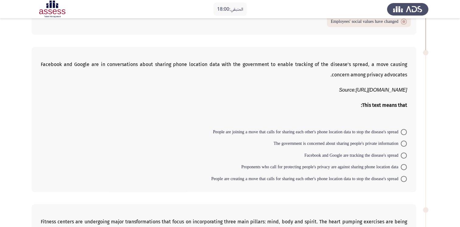
scroll to position [146, 0]
click at [403, 176] on span at bounding box center [404, 178] width 6 height 6
click at [403, 176] on input "People are creating a move that calls for sharing each other's phone location d…" at bounding box center [404, 178] width 6 height 6
radio input "true"
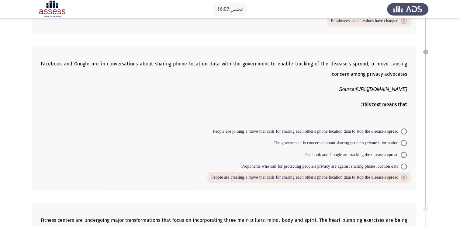
click at [243, 131] on span "People are joining a move that calls for sharing each other's phone location da…" at bounding box center [307, 131] width 188 height 7
click at [401, 131] on input "People are joining a move that calls for sharing each other's phone location da…" at bounding box center [404, 131] width 6 height 6
radio input "true"
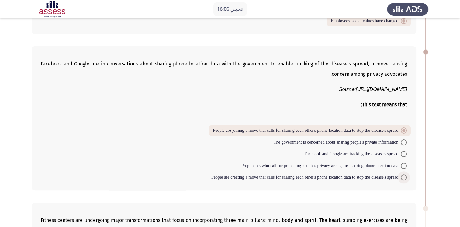
click at [261, 177] on span "People are creating a move that calls for sharing each other's phone location d…" at bounding box center [305, 177] width 189 height 7
click at [401, 177] on input "People are creating a move that calls for sharing each other's phone location d…" at bounding box center [404, 177] width 6 height 6
radio input "true"
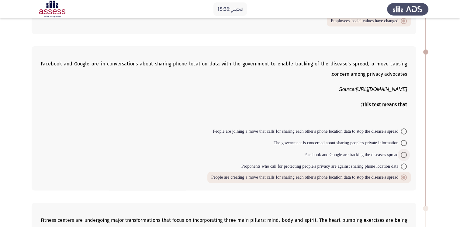
click at [351, 154] on span "Facebook and Google are tracking the disease's spread" at bounding box center [352, 154] width 96 height 7
click at [401, 154] on input "Facebook and Google are tracking the disease's spread" at bounding box center [404, 155] width 6 height 6
radio input "true"
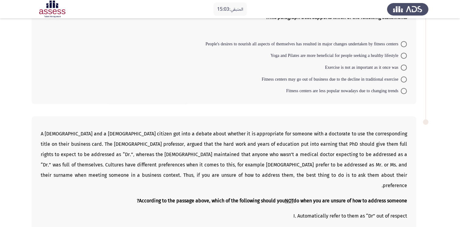
scroll to position [233, 0]
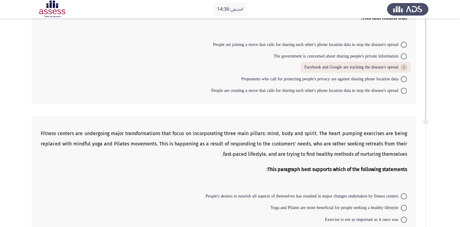
click at [406, 88] on span at bounding box center [404, 91] width 6 height 6
click at [406, 88] on input "People are creating a move that calls for sharing each other's phone location d…" at bounding box center [404, 91] width 6 height 6
radio input "true"
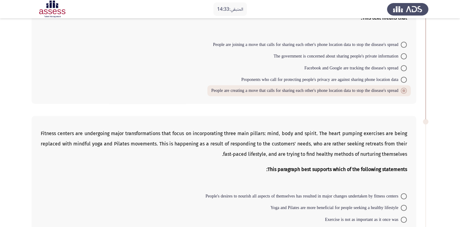
click at [385, 66] on span "Facebook and Google are tracking the disease's spread" at bounding box center [352, 67] width 96 height 7
click at [401, 66] on input "Facebook and Google are tracking the disease's spread" at bounding box center [404, 68] width 6 height 6
radio input "true"
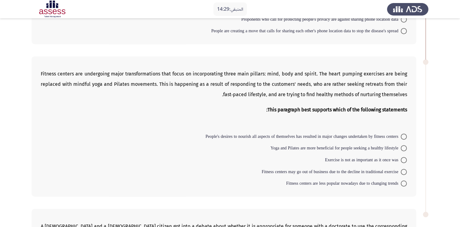
scroll to position [293, 0]
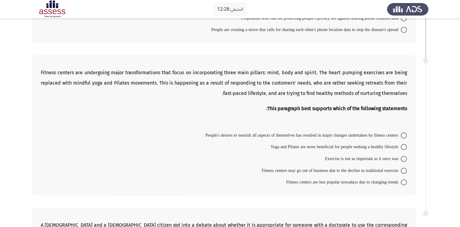
click at [233, 133] on span "People's desires to nourish all aspects of themselves has resulted in major cha…" at bounding box center [303, 135] width 195 height 7
click at [401, 133] on input "People's desires to nourish all aspects of themselves has resulted in major cha…" at bounding box center [404, 135] width 6 height 6
radio input "true"
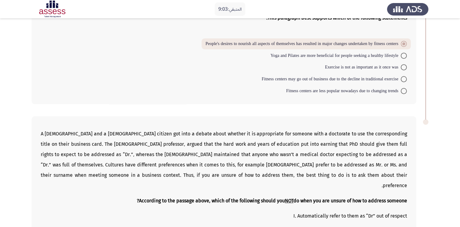
scroll to position [536, 0]
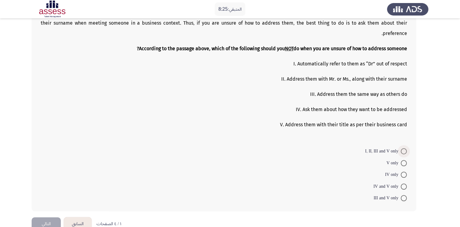
click at [401, 148] on span at bounding box center [404, 151] width 6 height 6
click at [401, 148] on input "I, II, III and V only" at bounding box center [404, 151] width 6 height 6
radio input "true"
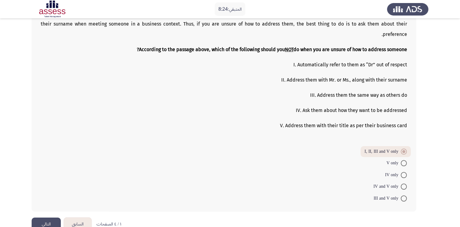
click at [39, 217] on button "التالي" at bounding box center [46, 224] width 29 height 14
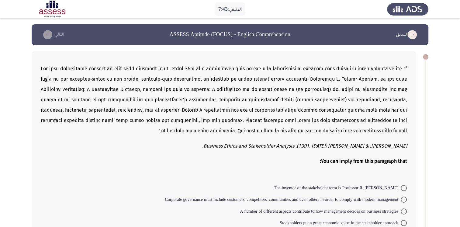
scroll to position [152, 0]
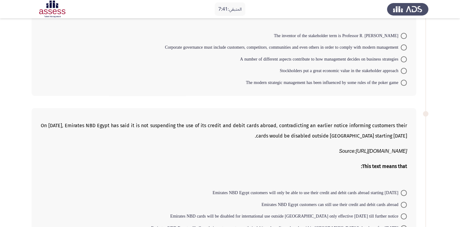
click at [401, 44] on span at bounding box center [404, 47] width 6 height 6
click at [401, 44] on input "Corporate governance must include customers, competitors, communities and even …" at bounding box center [404, 47] width 6 height 6
radio input "true"
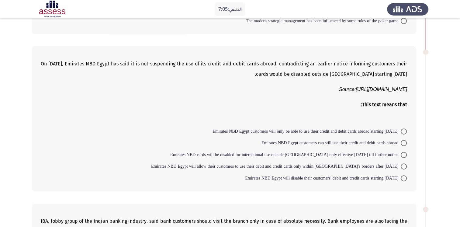
scroll to position [225, 0]
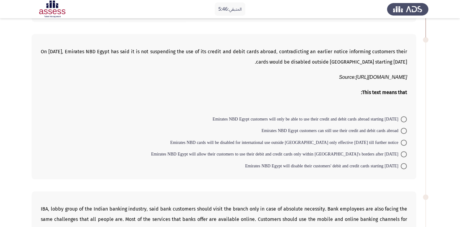
click at [402, 140] on span at bounding box center [404, 143] width 6 height 6
click at [402, 140] on input "Emirates NBD cards will be disabled for international use outside [GEOGRAPHIC_D…" at bounding box center [404, 143] width 6 height 6
radio input "true"
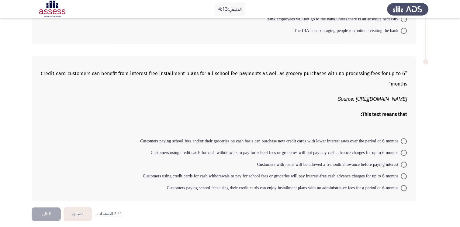
scroll to position [375, 0]
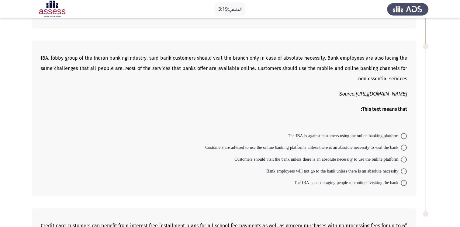
click at [403, 156] on span at bounding box center [404, 159] width 6 height 6
click at [403, 156] on input "Customers should visit the bank unless there is an absolute necessity to use th…" at bounding box center [404, 159] width 6 height 6
radio input "true"
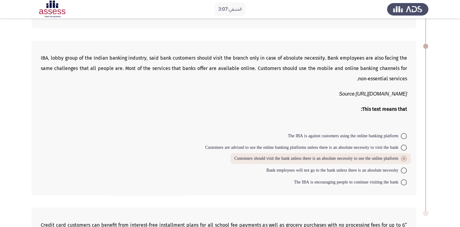
scroll to position [526, 0]
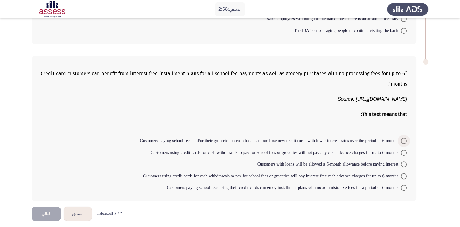
click at [401, 138] on span at bounding box center [404, 141] width 6 height 6
click at [401, 138] on input "Customers paying school fees and/or their groceries on cash basis can purchase …" at bounding box center [404, 141] width 6 height 6
radio input "true"
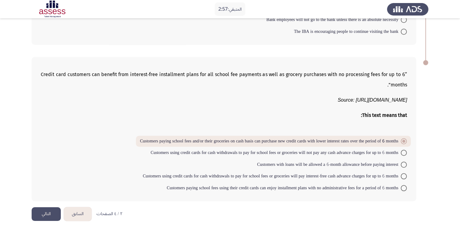
click at [49, 207] on button "التالي" at bounding box center [46, 214] width 29 height 14
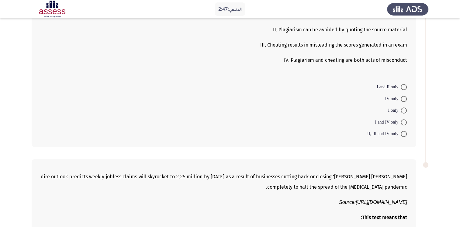
scroll to position [488, 0]
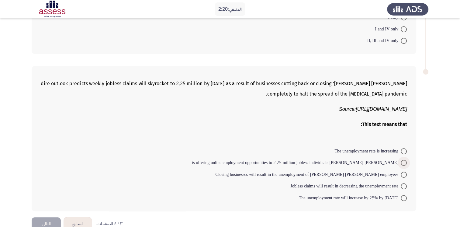
click at [405, 160] on span at bounding box center [404, 163] width 6 height 6
click at [405, 160] on input "[PERSON_NAME] [PERSON_NAME] is offering online employment opportunities to 2.25…" at bounding box center [404, 163] width 6 height 6
radio input "true"
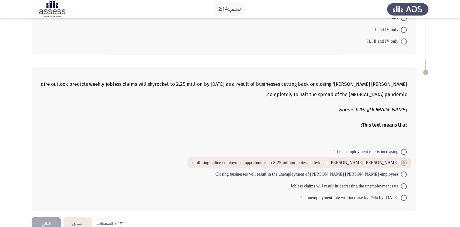
click at [404, 171] on label "Closing businesses will result in the unemployment of [PERSON_NAME] [PERSON_NAM…" at bounding box center [311, 174] width 192 height 7
click at [404, 171] on input "Closing businesses will result in the unemployment of [PERSON_NAME] [PERSON_NAM…" at bounding box center [404, 174] width 6 height 6
radio input "true"
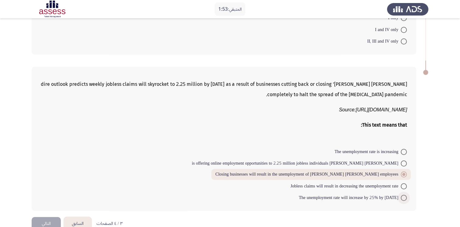
click at [370, 194] on span "The unemployment rate will increase by 25% by [DATE]" at bounding box center [350, 197] width 102 height 7
click at [401, 195] on input "The unemployment rate will increase by 25% by [DATE]" at bounding box center [404, 198] width 6 height 6
radio input "true"
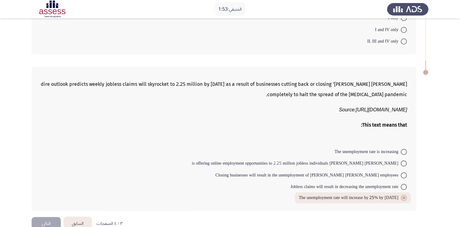
scroll to position [335, 0]
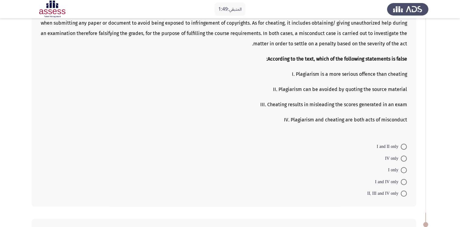
click at [403, 143] on span at bounding box center [404, 146] width 6 height 6
click at [403, 143] on input "I and II only" at bounding box center [404, 146] width 6 height 6
radio input "true"
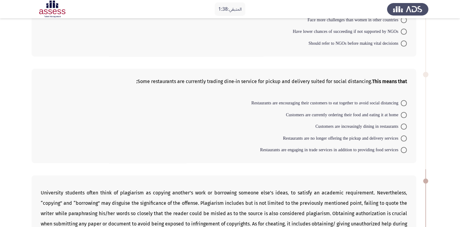
scroll to position [123, 0]
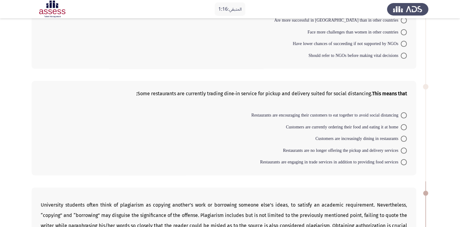
click at [324, 123] on span "Customers are currently ordering their food and eating it at home" at bounding box center [343, 126] width 115 height 7
click at [401, 124] on input "Customers are currently ordering their food and eating it at home" at bounding box center [404, 127] width 6 height 6
radio input "true"
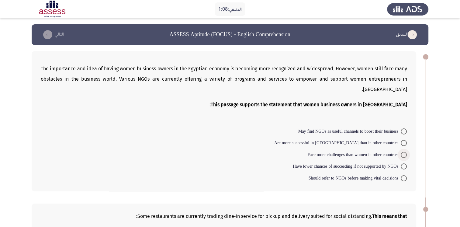
click at [391, 151] on span "Face more challenges than women in other countries" at bounding box center [353, 154] width 93 height 7
click at [401, 152] on input "Face more challenges than women in other countries" at bounding box center [404, 155] width 6 height 6
radio input "true"
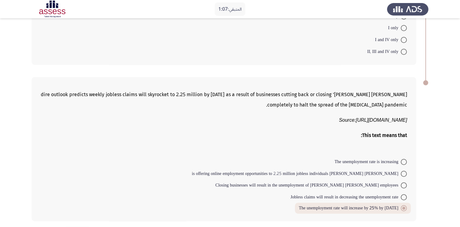
scroll to position [485, 0]
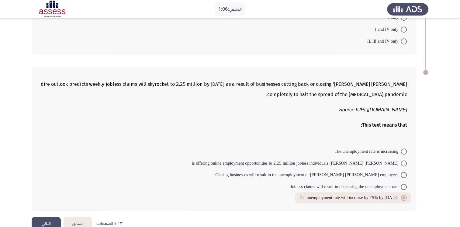
click at [50, 217] on button "التالي" at bounding box center [46, 224] width 29 height 14
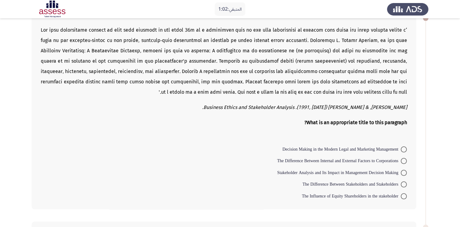
scroll to position [191, 0]
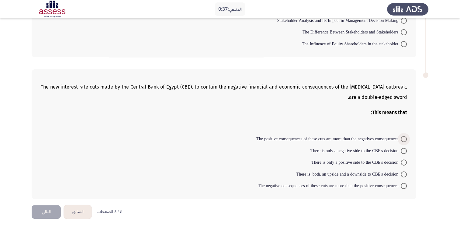
click at [399, 137] on span "The positive consequences of these cuts are more than the negatives consequences" at bounding box center [328, 138] width 144 height 7
click at [401, 137] on input "The positive consequences of these cuts are more than the negatives consequences" at bounding box center [404, 139] width 6 height 6
radio input "true"
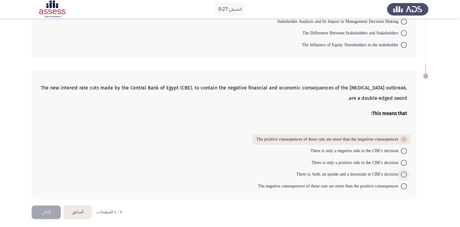
click at [333, 173] on span "There is, both, an upside and a downside to CBE's decision" at bounding box center [348, 174] width 104 height 7
click at [401, 173] on input "There is, both, an upside and a downside to CBE's decision" at bounding box center [404, 174] width 6 height 6
radio input "true"
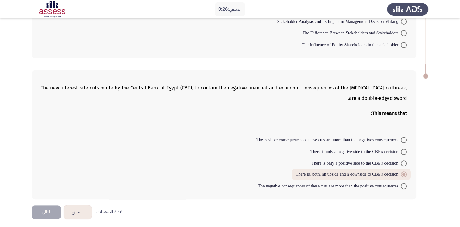
scroll to position [38, 0]
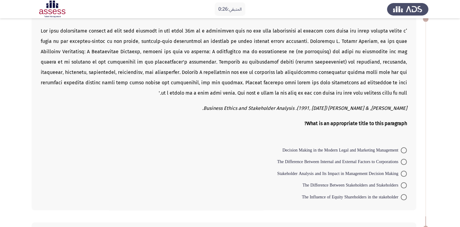
click at [404, 194] on span at bounding box center [404, 197] width 6 height 6
click at [404, 194] on input "The Influence of Equity Shareholders in the stakeholder" at bounding box center [404, 197] width 6 height 6
radio input "true"
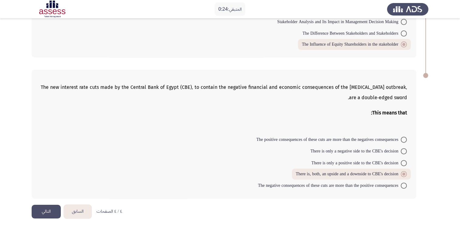
click at [49, 209] on button "التالي" at bounding box center [46, 212] width 29 height 14
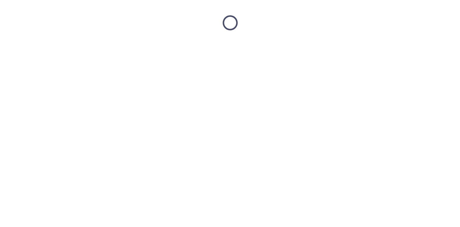
scroll to position [0, 0]
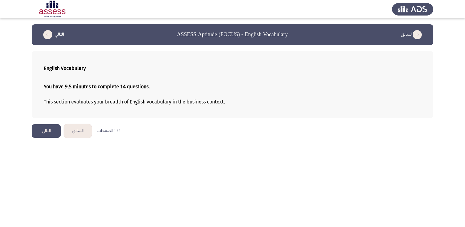
click at [41, 132] on button "التالي" at bounding box center [46, 131] width 29 height 14
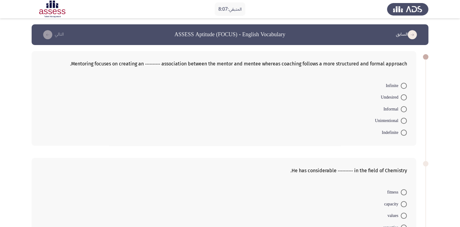
click at [400, 86] on span "Infinite" at bounding box center [393, 85] width 15 height 7
click at [401, 86] on input "Infinite" at bounding box center [404, 86] width 6 height 6
radio input "true"
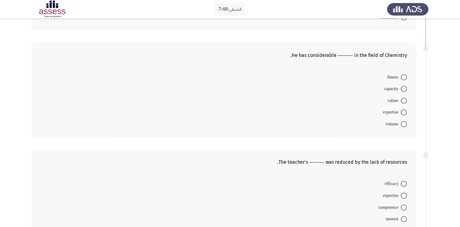
scroll to position [110, 0]
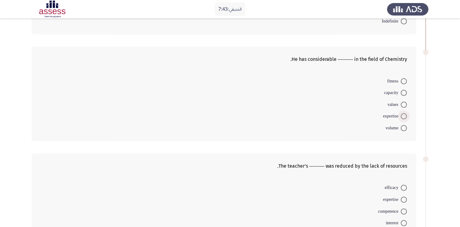
drag, startPoint x: 404, startPoint y: 113, endPoint x: 408, endPoint y: 113, distance: 3.4
click at [404, 114] on span at bounding box center [404, 116] width 6 height 6
click at [404, 114] on input "expertise" at bounding box center [404, 116] width 6 height 6
radio input "true"
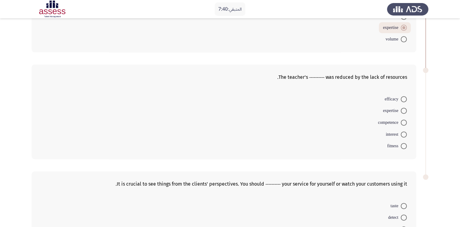
scroll to position [199, 0]
click at [401, 96] on span at bounding box center [404, 98] width 6 height 6
click at [401, 96] on input "efficacy" at bounding box center [404, 98] width 6 height 6
radio input "true"
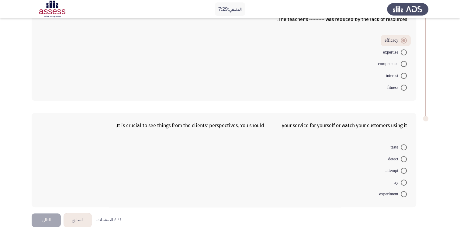
scroll to position [264, 0]
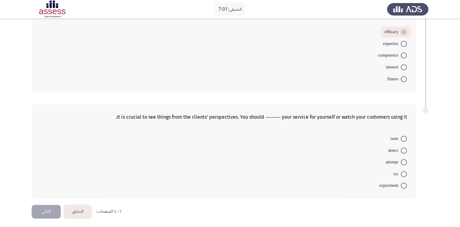
click at [403, 171] on span at bounding box center [404, 174] width 6 height 6
click at [403, 171] on input "try" at bounding box center [404, 174] width 6 height 6
radio input "true"
click at [404, 186] on span at bounding box center [404, 185] width 6 height 6
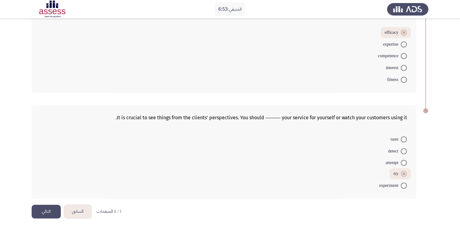
click at [404, 186] on input "experiment" at bounding box center [404, 185] width 6 height 6
radio input "true"
click at [402, 147] on label "detect" at bounding box center [397, 150] width 19 height 7
click at [402, 148] on input "detect" at bounding box center [404, 151] width 6 height 6
radio input "true"
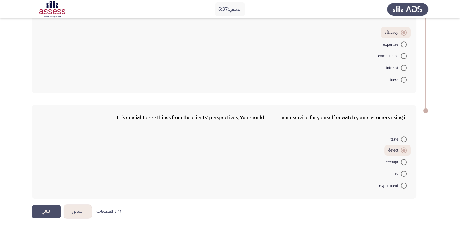
click at [394, 160] on span "attempt" at bounding box center [392, 161] width 15 height 7
click at [401, 160] on input "attempt" at bounding box center [404, 162] width 6 height 6
radio input "true"
click at [46, 207] on button "التالي" at bounding box center [46, 212] width 29 height 14
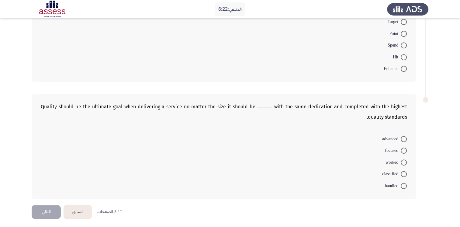
scroll to position [0, 0]
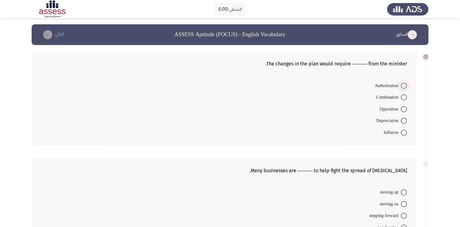
click at [403, 83] on span at bounding box center [404, 86] width 6 height 6
click at [403, 83] on input "Authorization" at bounding box center [404, 86] width 6 height 6
radio input "true"
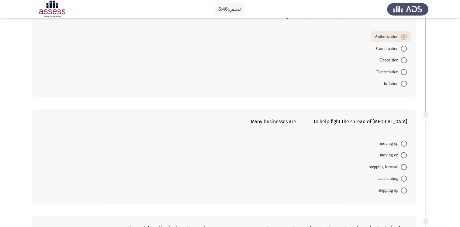
scroll to position [49, 0]
click at [401, 143] on span at bounding box center [404, 143] width 6 height 6
click at [401, 143] on input "moving up" at bounding box center [404, 143] width 6 height 6
radio input "true"
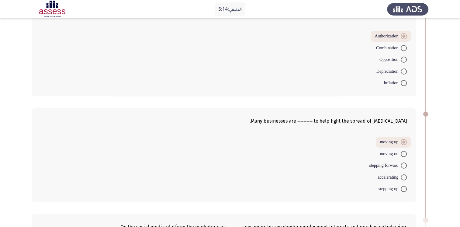
scroll to position [201, 0]
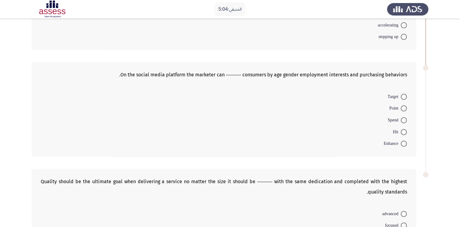
click at [404, 95] on span at bounding box center [404, 97] width 6 height 6
click at [404, 95] on input "Target" at bounding box center [404, 97] width 6 height 6
radio input "true"
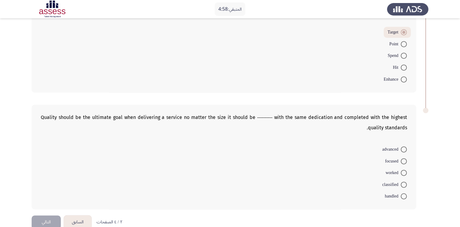
scroll to position [275, 0]
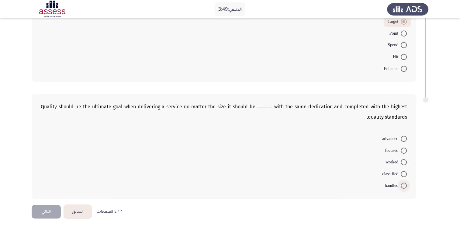
click at [405, 182] on span at bounding box center [404, 185] width 6 height 6
click at [405, 182] on input "handled" at bounding box center [404, 185] width 6 height 6
radio input "true"
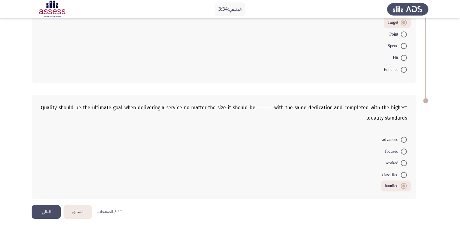
click at [45, 209] on button "التالي" at bounding box center [46, 212] width 29 height 14
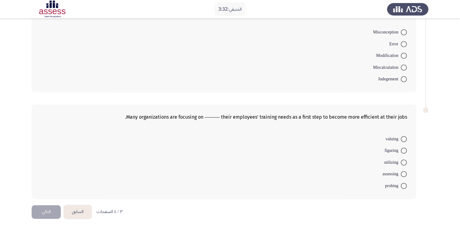
scroll to position [0, 0]
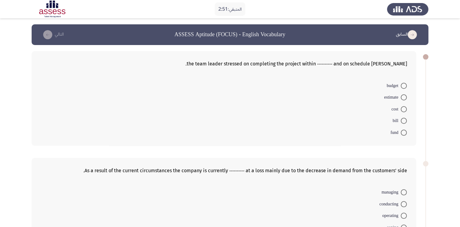
click at [400, 86] on span "budget" at bounding box center [394, 85] width 14 height 7
click at [401, 86] on input "budget" at bounding box center [404, 86] width 6 height 6
radio input "true"
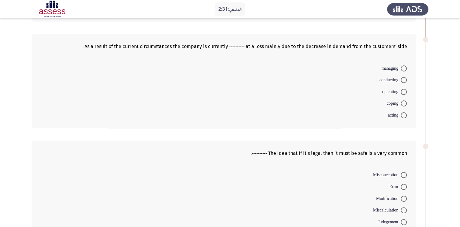
scroll to position [116, 0]
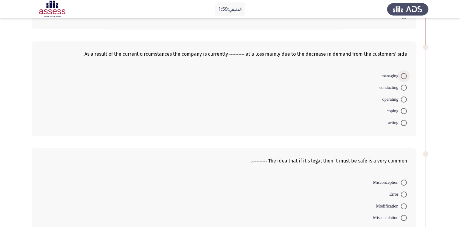
click at [401, 74] on span at bounding box center [404, 76] width 6 height 6
click at [401, 74] on input "managing" at bounding box center [404, 76] width 6 height 6
radio input "true"
click at [399, 87] on span "conducting" at bounding box center [389, 86] width 21 height 7
click at [401, 87] on input "conducting" at bounding box center [404, 87] width 6 height 6
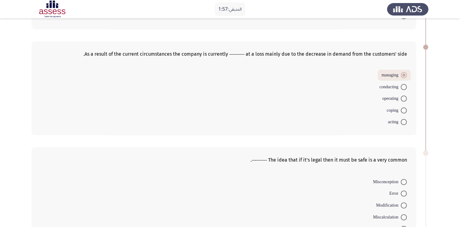
radio input "true"
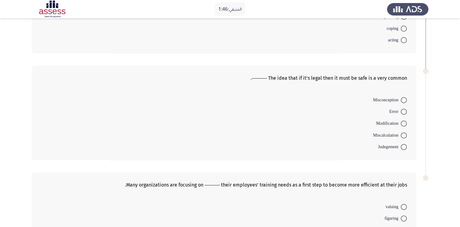
scroll to position [198, 0]
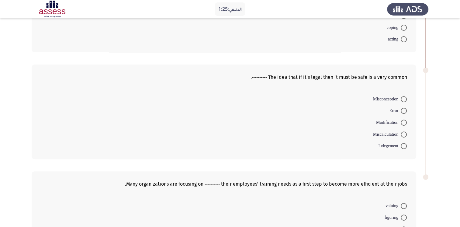
click at [401, 144] on span at bounding box center [404, 146] width 6 height 6
click at [401, 144] on input "Judegement" at bounding box center [404, 146] width 6 height 6
radio input "true"
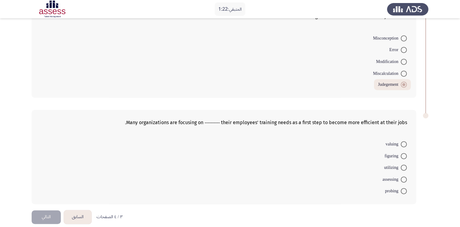
scroll to position [264, 0]
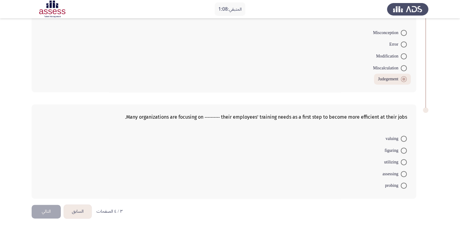
click at [406, 171] on span at bounding box center [404, 174] width 6 height 6
click at [406, 171] on input "assessing" at bounding box center [404, 174] width 6 height 6
radio input "true"
click at [47, 210] on button "التالي" at bounding box center [46, 212] width 29 height 14
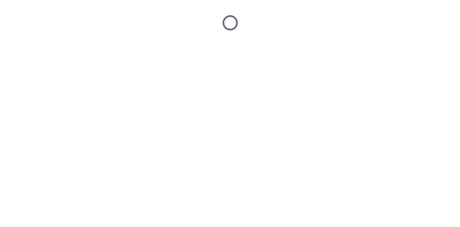
scroll to position [0, 0]
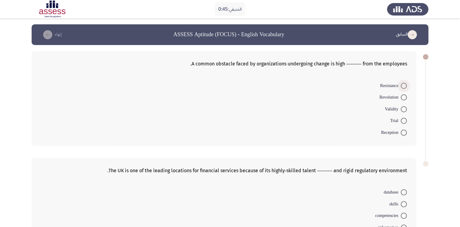
click at [405, 85] on span at bounding box center [404, 86] width 6 height 6
click at [405, 85] on input "Resistance" at bounding box center [404, 86] width 6 height 6
radio input "true"
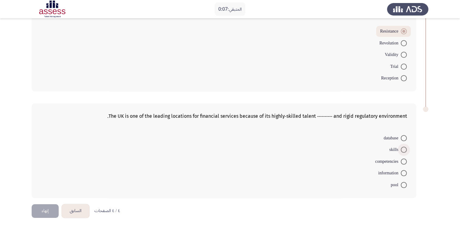
click at [403, 150] on span at bounding box center [404, 150] width 6 height 6
click at [403, 150] on input "skills" at bounding box center [404, 150] width 6 height 6
radio input "true"
click at [47, 206] on button "إنهاء" at bounding box center [45, 210] width 27 height 14
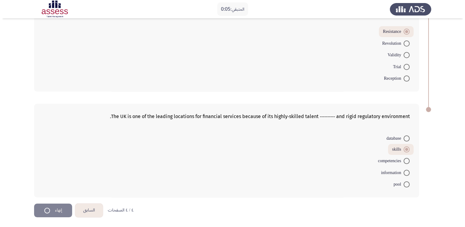
scroll to position [0, 0]
